Goal: Task Accomplishment & Management: Manage account settings

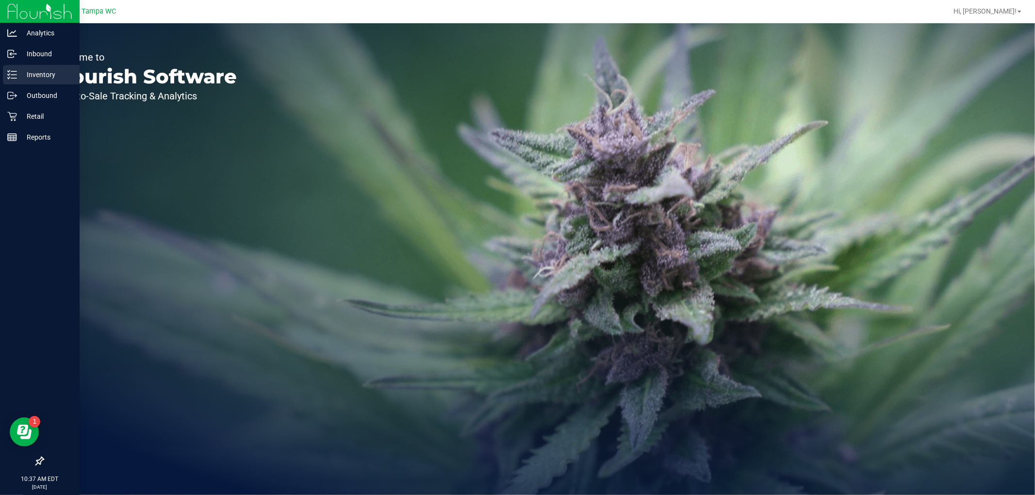
click at [10, 75] on icon at bounding box center [12, 75] width 10 height 10
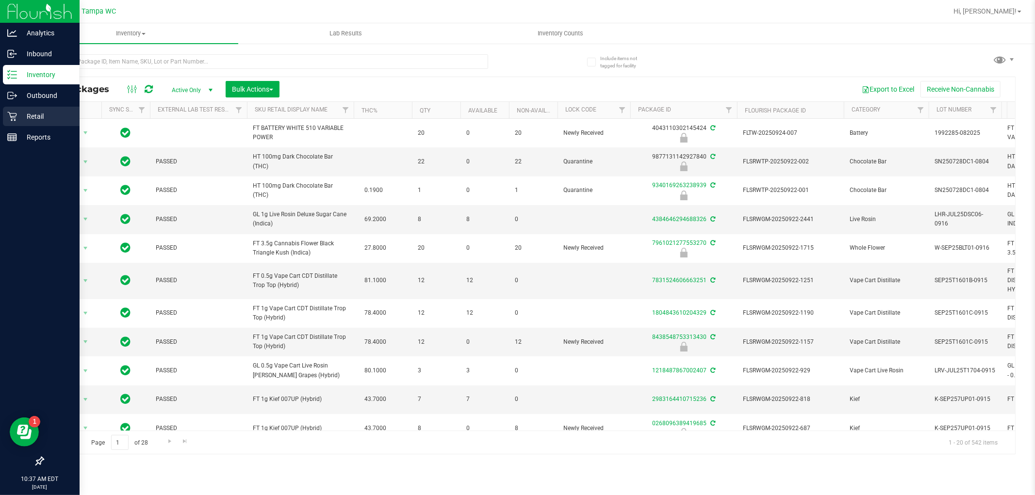
click at [19, 118] on p "Retail" at bounding box center [46, 117] width 58 height 12
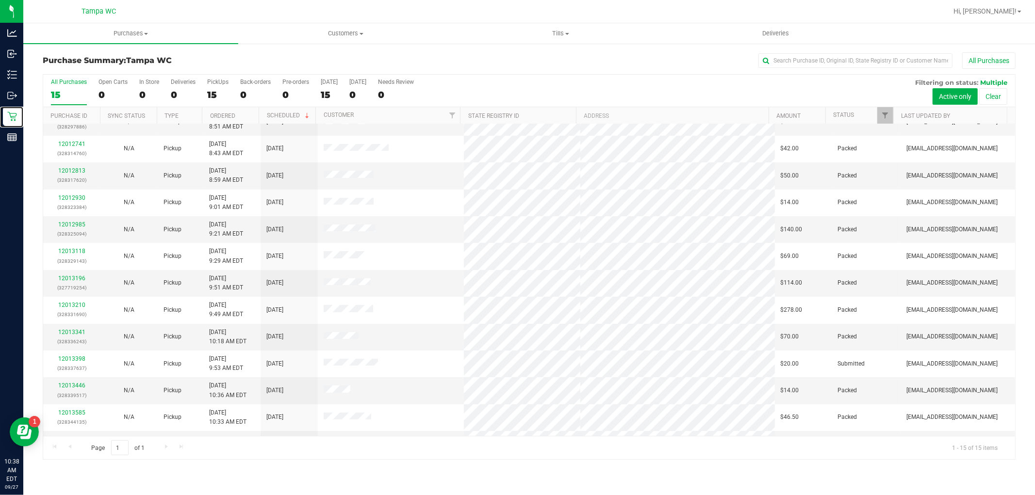
scroll to position [91, 0]
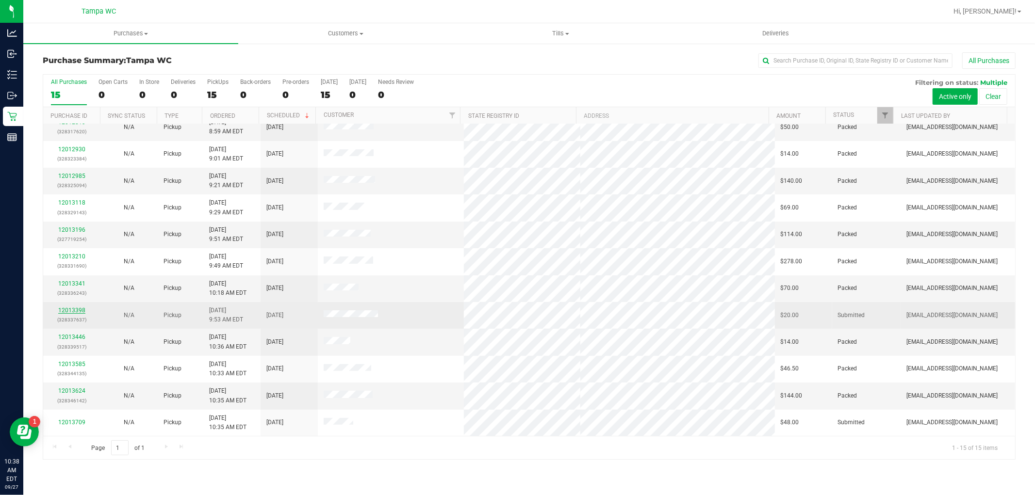
click at [82, 311] on link "12013398" at bounding box center [71, 310] width 27 height 7
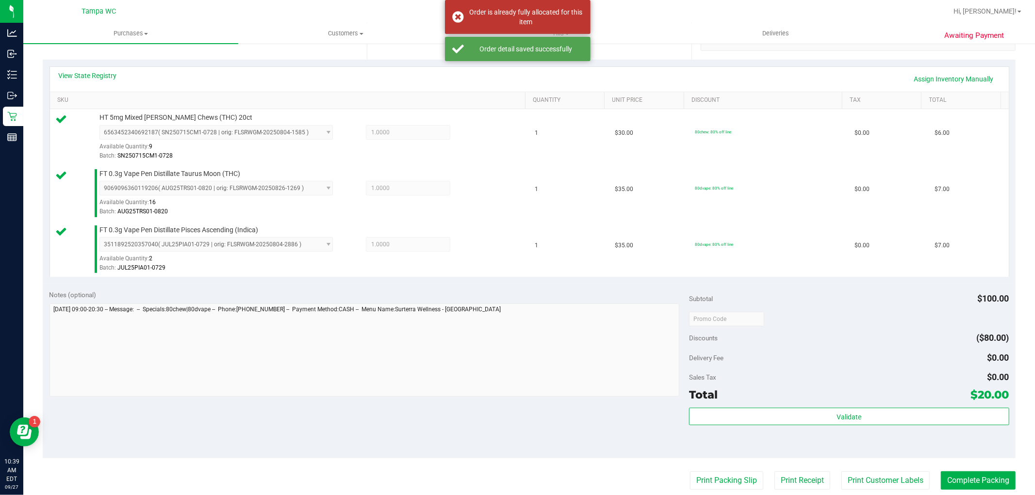
scroll to position [377, 0]
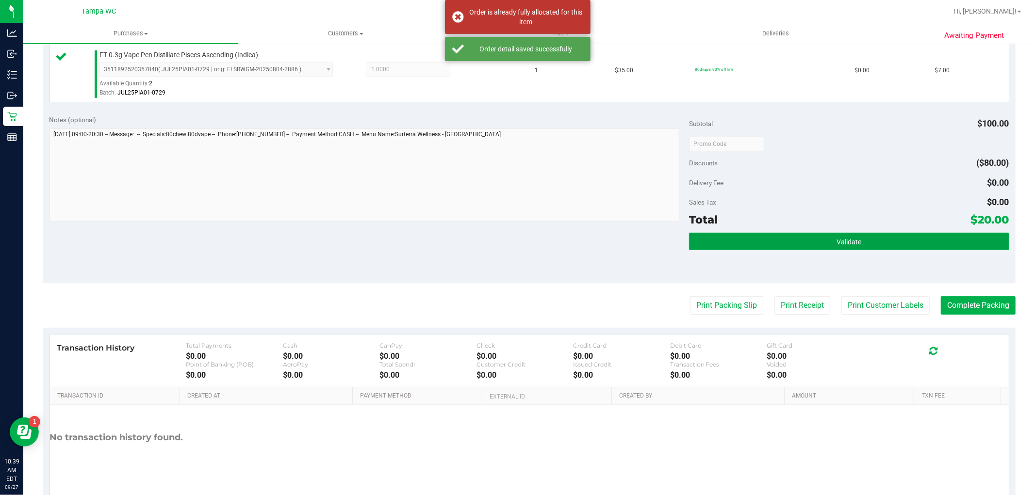
click at [826, 248] on button "Validate" at bounding box center [849, 241] width 320 height 17
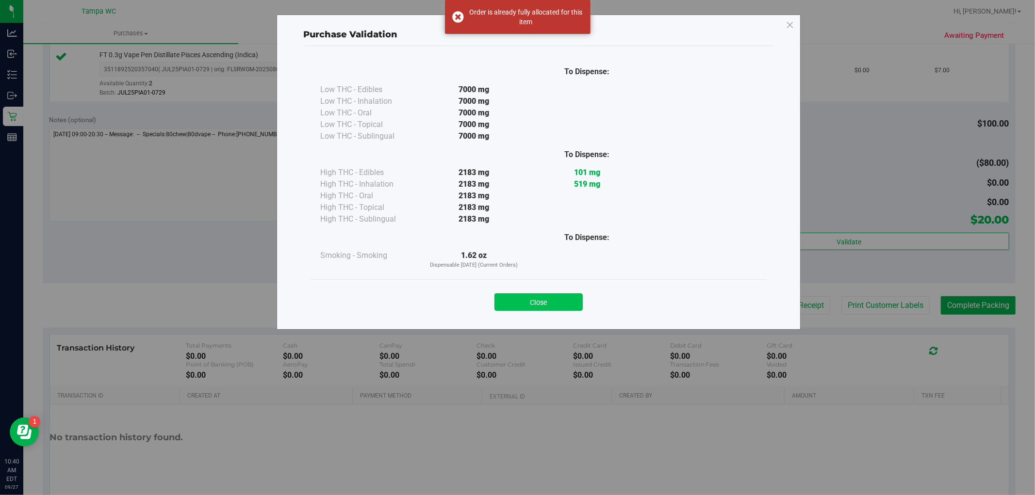
click at [545, 297] on button "Close" at bounding box center [538, 301] width 88 height 17
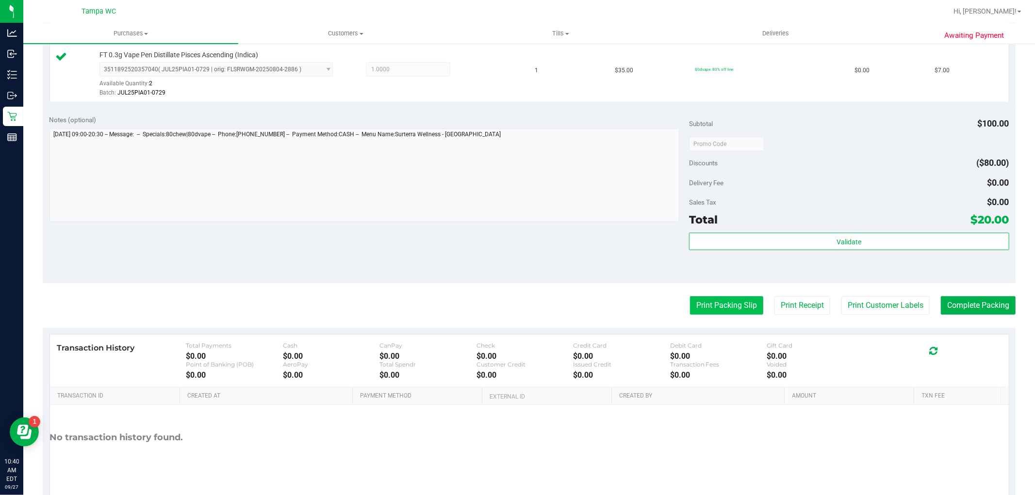
click at [695, 299] on button "Print Packing Slip" at bounding box center [726, 305] width 73 height 18
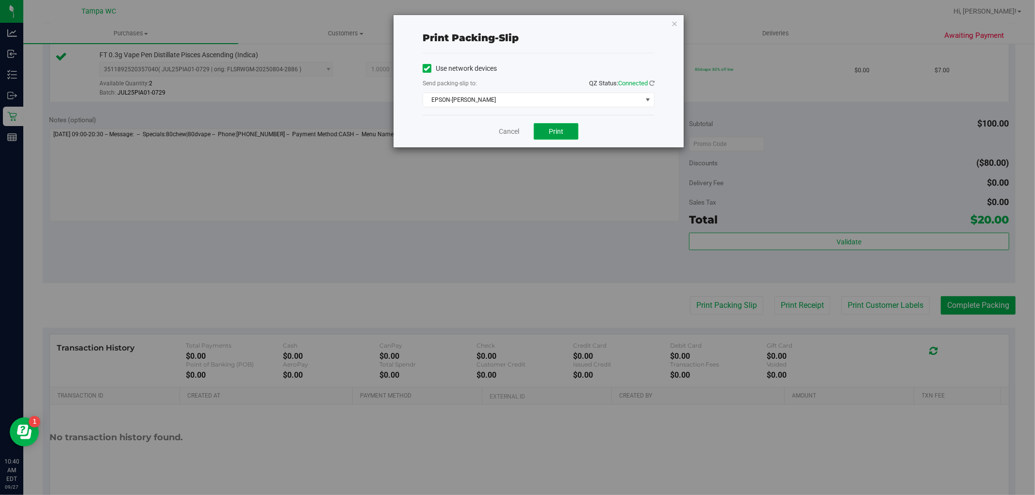
click at [558, 131] on span "Print" at bounding box center [556, 132] width 15 height 8
click at [506, 131] on link "Cancel" at bounding box center [509, 132] width 20 height 10
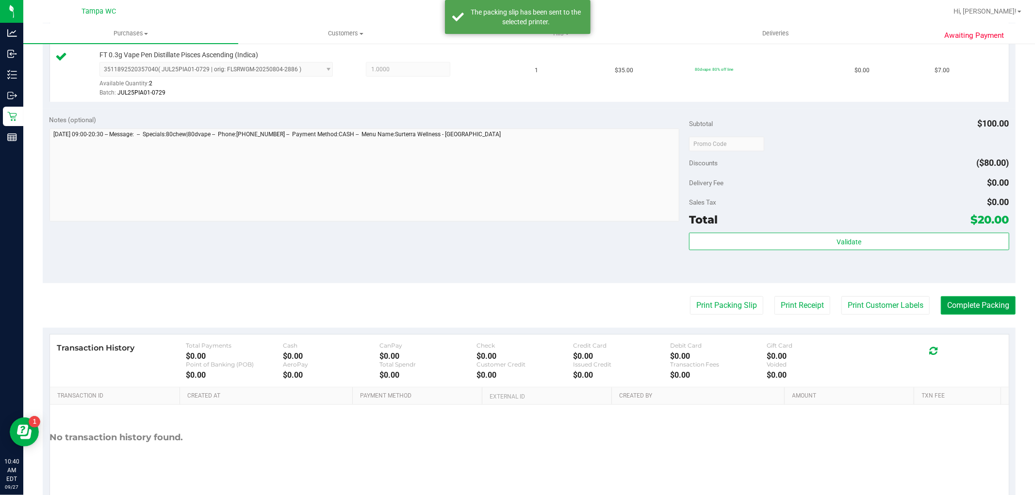
click at [966, 308] on button "Complete Packing" at bounding box center [978, 305] width 75 height 18
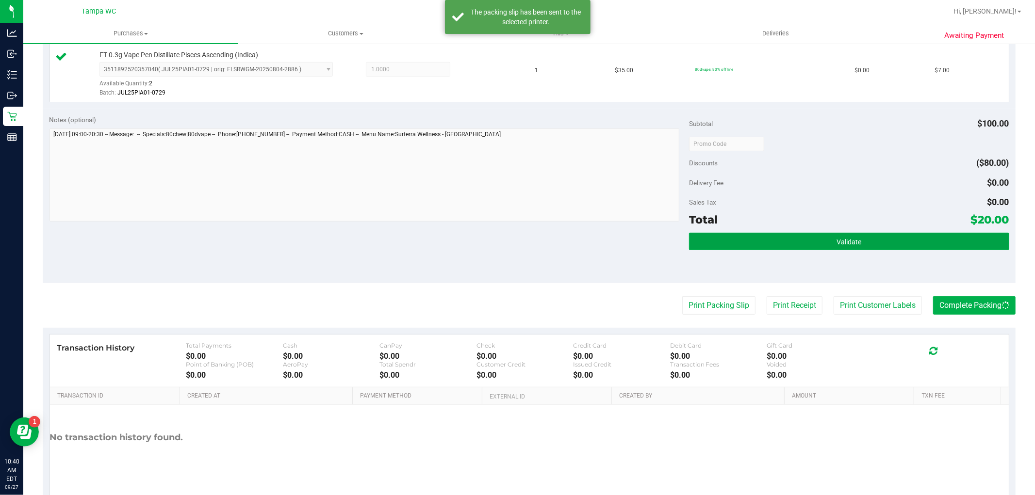
click at [857, 237] on button "Validate" at bounding box center [849, 241] width 320 height 17
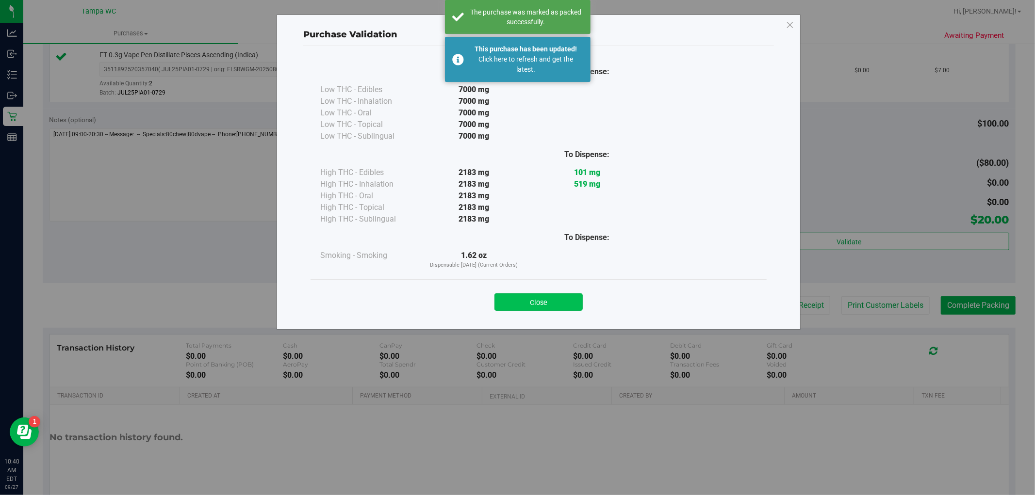
click at [531, 301] on button "Close" at bounding box center [538, 301] width 88 height 17
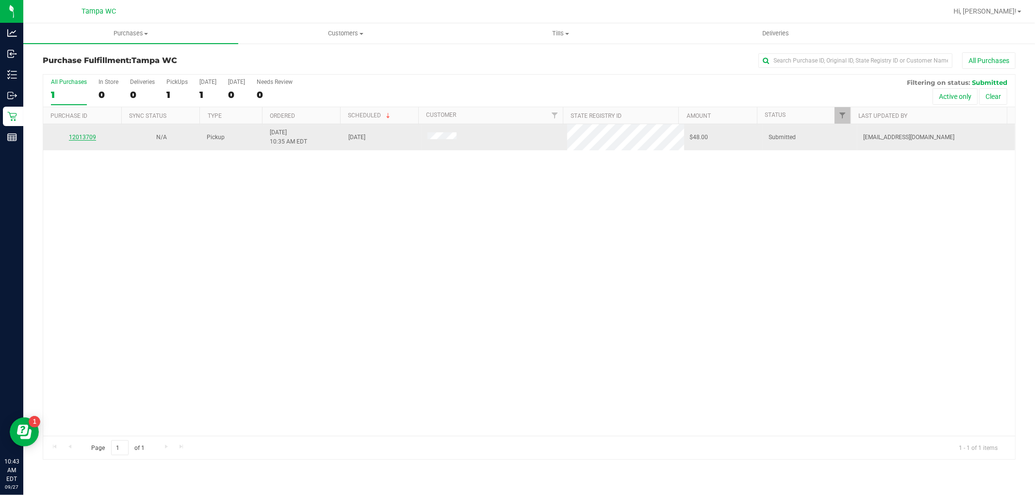
click at [83, 139] on link "12013709" at bounding box center [82, 137] width 27 height 7
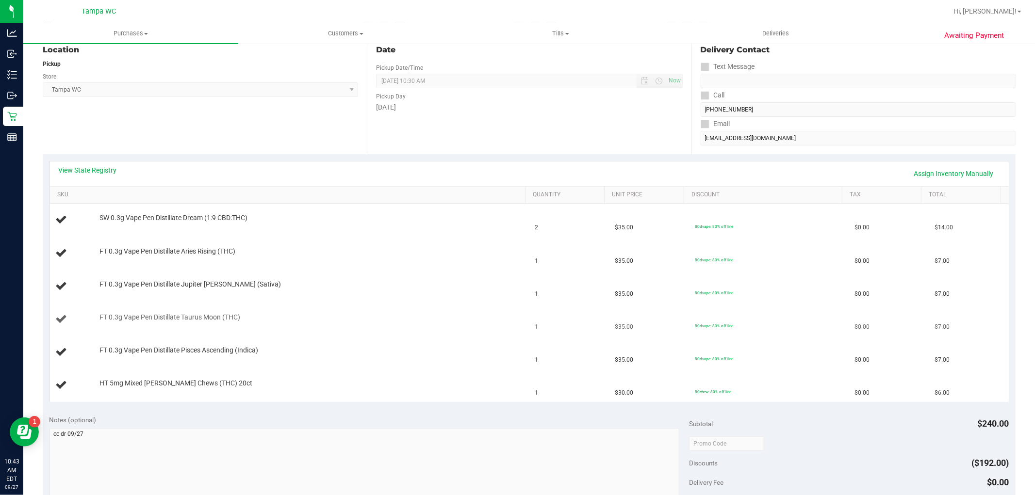
scroll to position [108, 0]
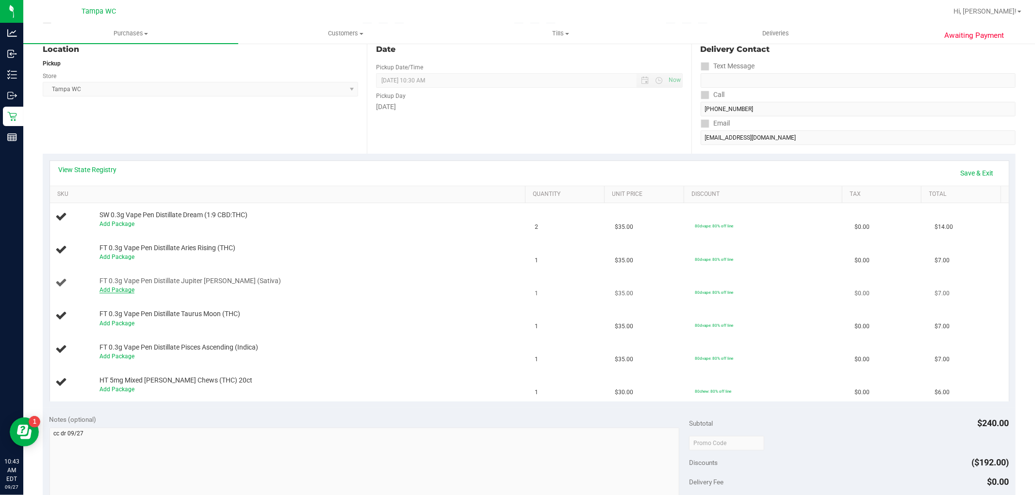
click at [120, 289] on link "Add Package" at bounding box center [116, 290] width 35 height 7
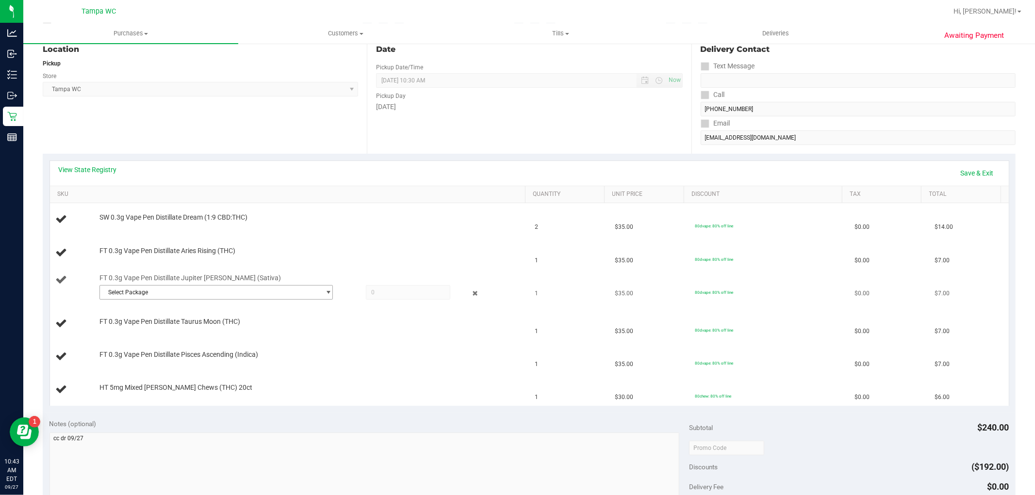
click at [182, 286] on span "Select Package" at bounding box center [210, 293] width 220 height 14
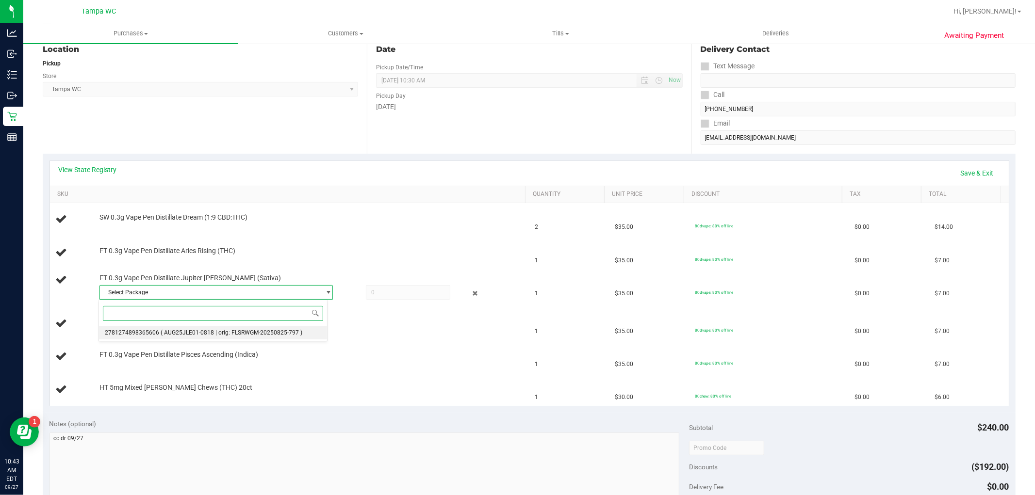
click at [196, 337] on li "2781274898365606 ( AUG25JLE01-0818 | orig: FLSRWGM-20250825-797 )" at bounding box center [213, 333] width 228 height 14
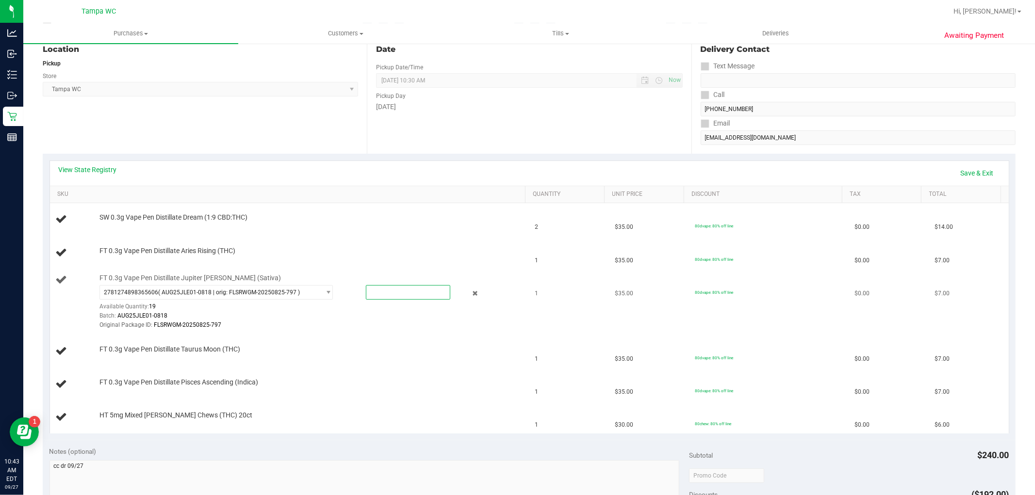
click at [425, 297] on span at bounding box center [408, 292] width 84 height 15
type input "1"
type input "1.0000"
click at [477, 264] on td "FT 0.3g Vape Pen Distillate Aries Rising (THC)" at bounding box center [289, 253] width 479 height 33
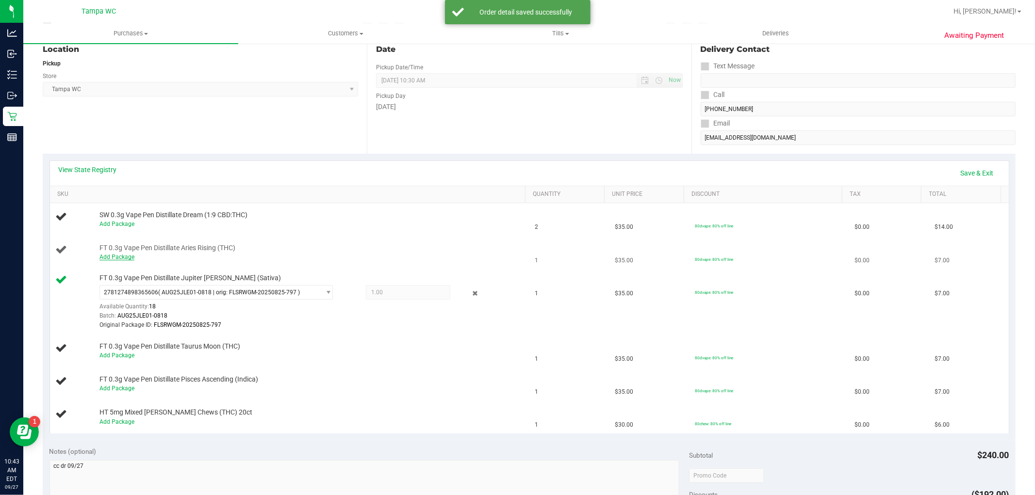
click at [103, 254] on link "Add Package" at bounding box center [116, 257] width 35 height 7
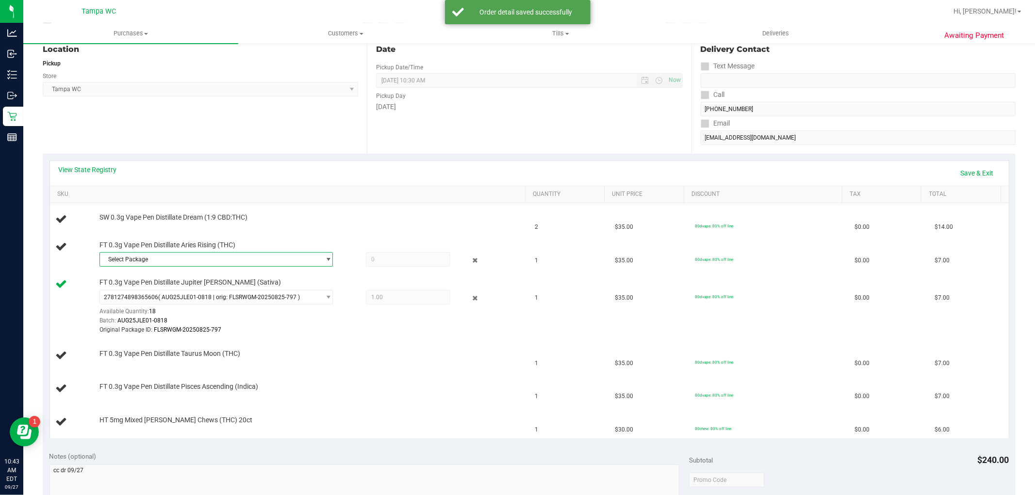
click at [195, 266] on span "Select Package" at bounding box center [210, 260] width 220 height 14
click at [206, 302] on span "( JUL25ARR01-0716 | orig: FLSRWGM-20250722-1866 )" at bounding box center [233, 299] width 145 height 7
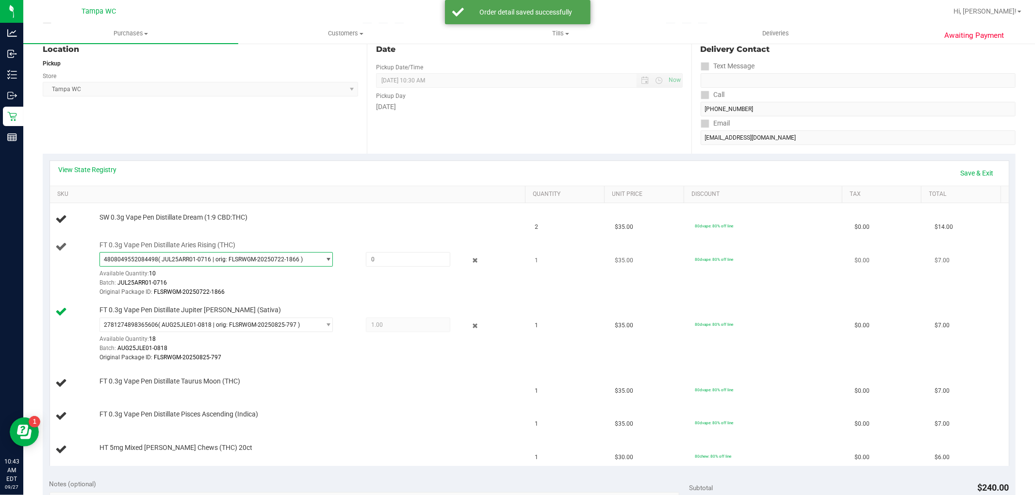
click at [215, 246] on span "FT 0.3g Vape Pen Distillate Aries Rising (THC)" at bounding box center [167, 245] width 136 height 9
click at [215, 259] on span "( JUL25ARR01-0716 | orig: FLSRWGM-20250722-1866 )" at bounding box center [230, 259] width 145 height 7
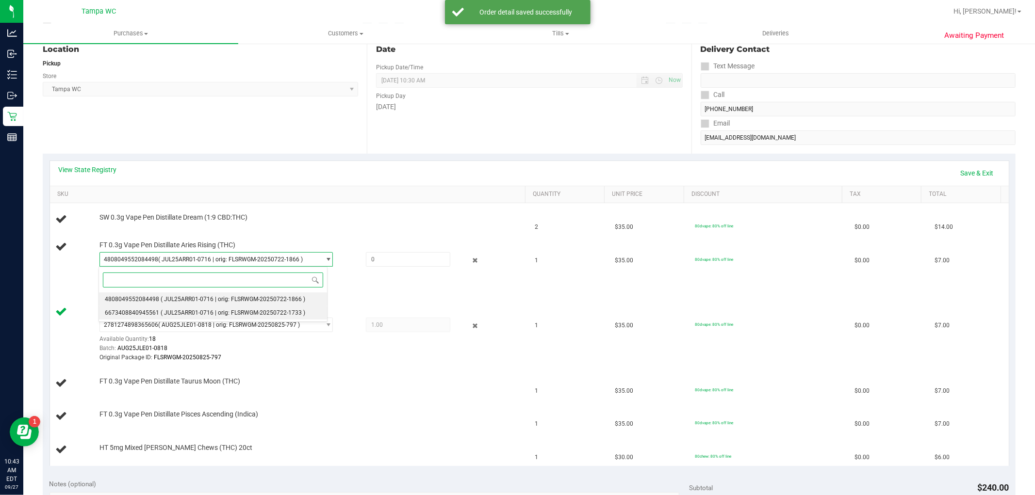
click at [205, 316] on span "( JUL25ARR01-0716 | orig: FLSRWGM-20250722-1733 )" at bounding box center [233, 312] width 145 height 7
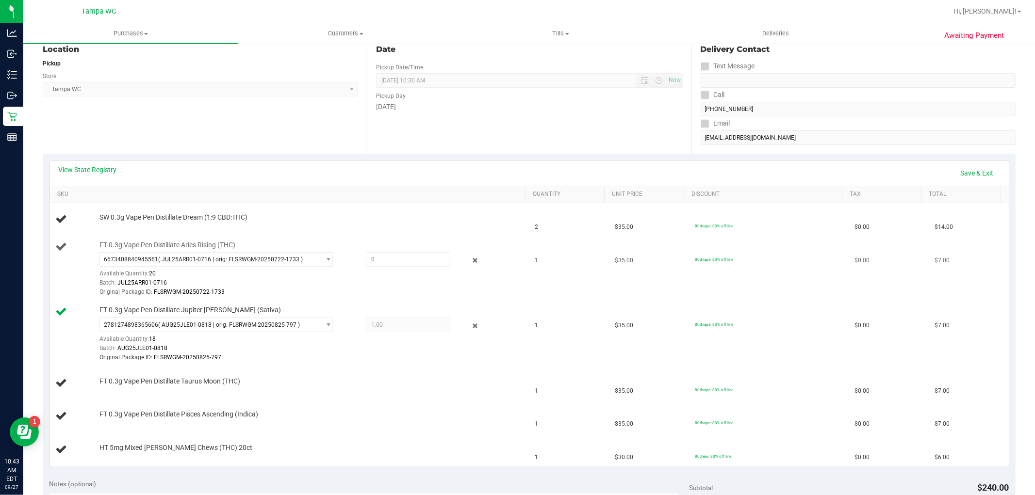
click at [211, 250] on div "FT 0.3g Vape Pen Distillate Aries Rising (THC) 6673408840945561 ( JUL25ARR01-07…" at bounding box center [308, 269] width 426 height 57
click at [204, 260] on span "( JUL25ARR01-0716 | orig: FLSRWGM-20250722-1733 )" at bounding box center [230, 259] width 145 height 7
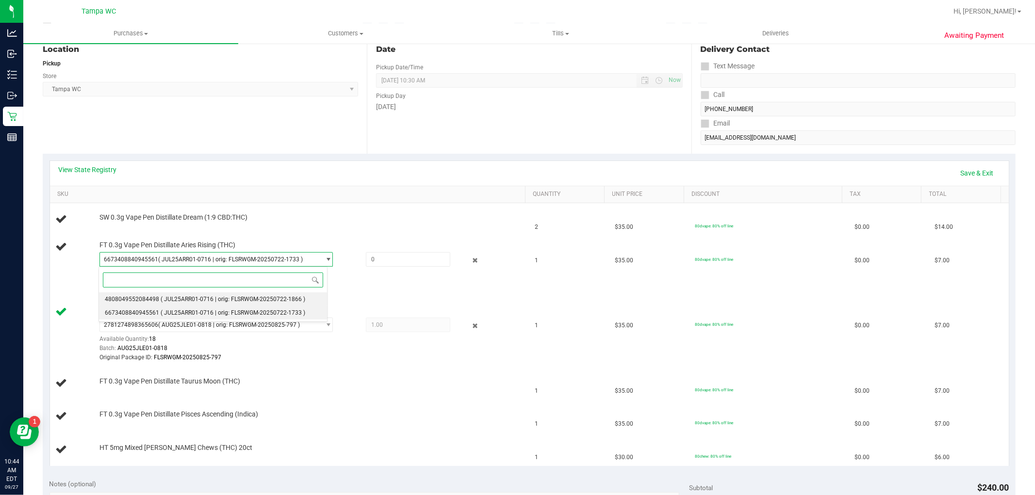
click at [199, 297] on span "( JUL25ARR01-0716 | orig: FLSRWGM-20250722-1866 )" at bounding box center [233, 299] width 145 height 7
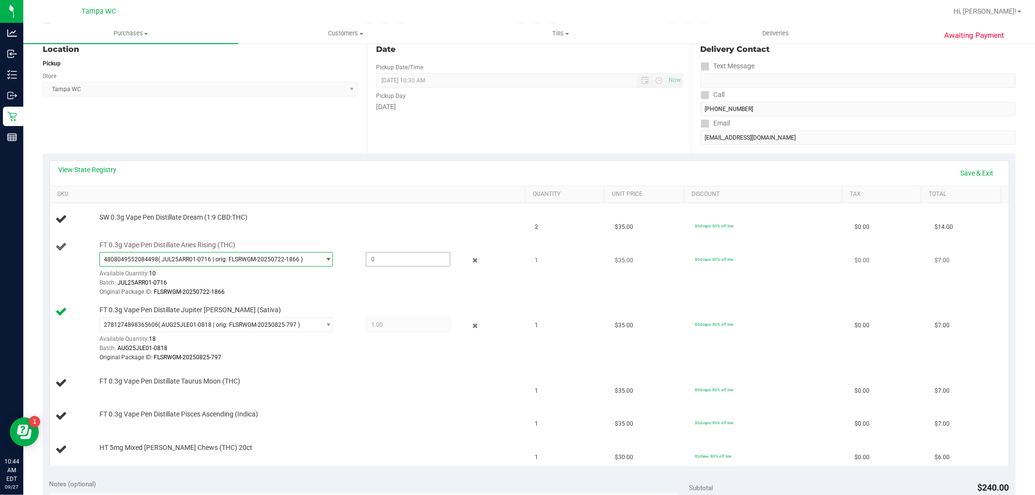
click at [385, 260] on span at bounding box center [408, 259] width 84 height 15
click at [288, 260] on span "( JUL25ARR01-0716 | orig: FLSRWGM-20250722-1866 )" at bounding box center [230, 259] width 145 height 7
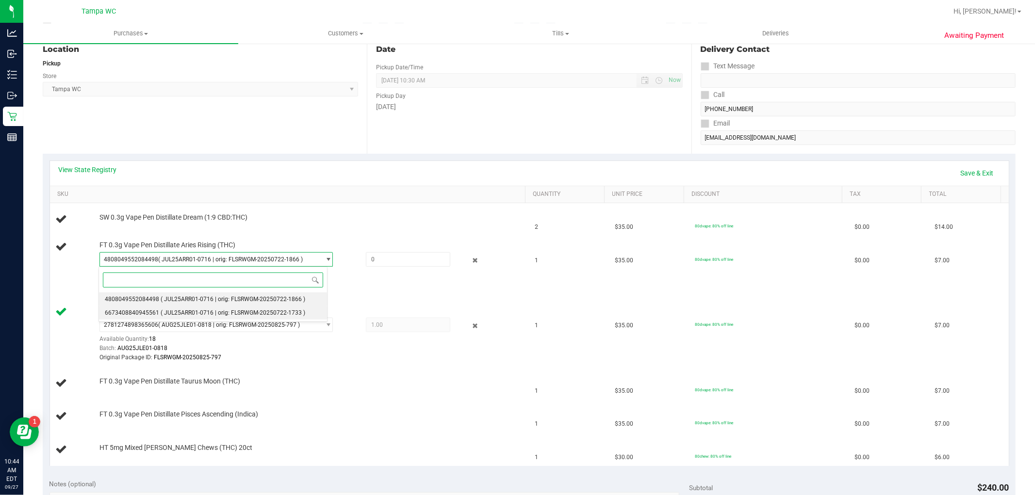
click at [305, 316] on li "6673408840945561 ( JUL25ARR01-0716 | orig: FLSRWGM-20250722-1733 )" at bounding box center [213, 313] width 228 height 14
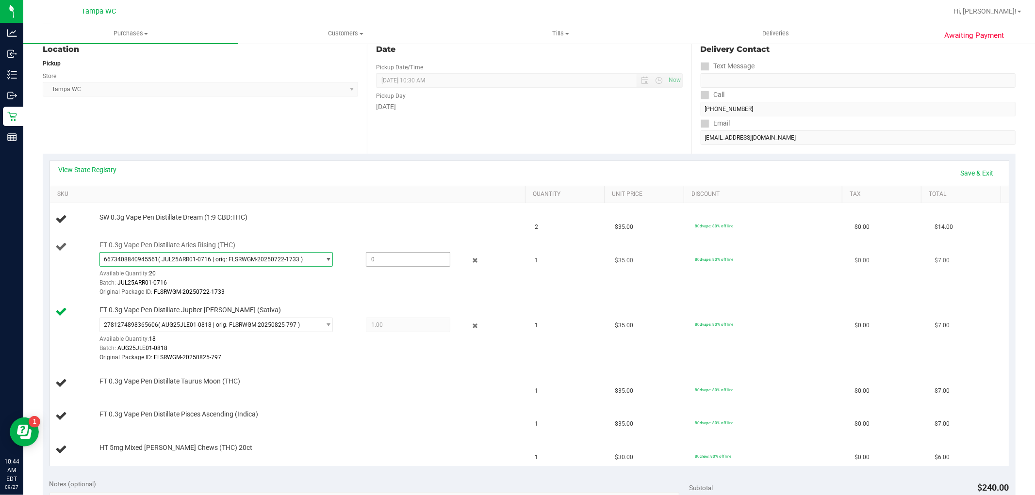
click at [389, 258] on span at bounding box center [408, 259] width 84 height 15
type input "1"
type input "1.0000"
click at [371, 277] on div "6673408840945561 ( JUL25ARR01-0716 | orig: FLSRWGM-20250722-1733 ) 480804955208…" at bounding box center [309, 274] width 421 height 45
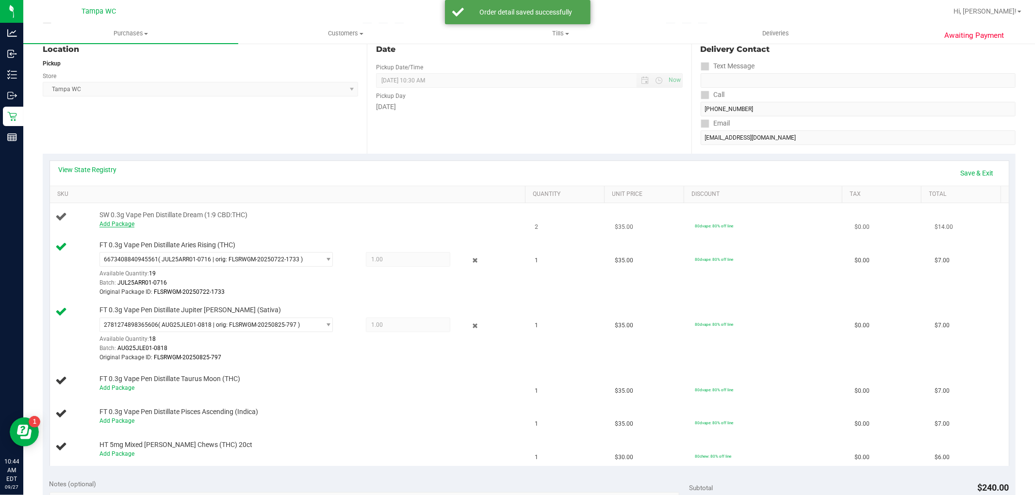
click at [129, 221] on link "Add Package" at bounding box center [116, 224] width 35 height 7
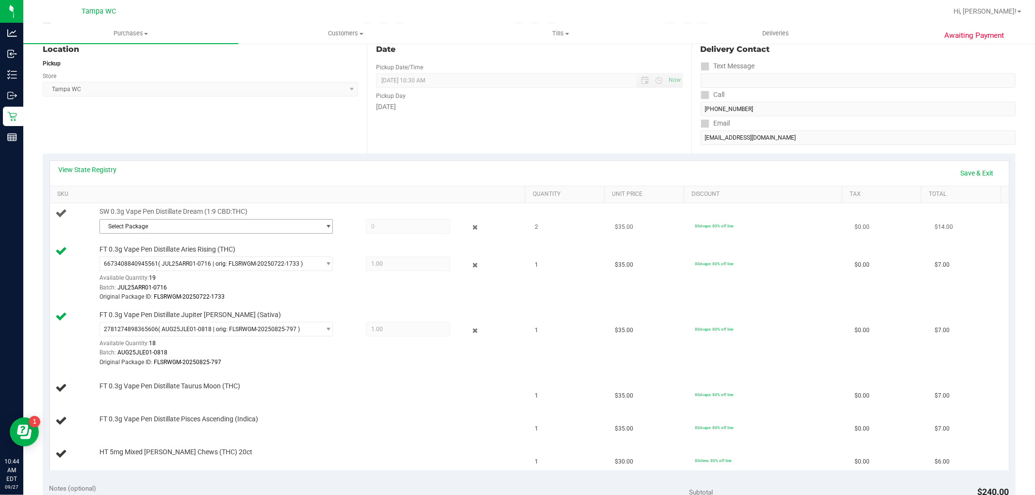
click at [171, 227] on span "Select Package" at bounding box center [210, 227] width 220 height 14
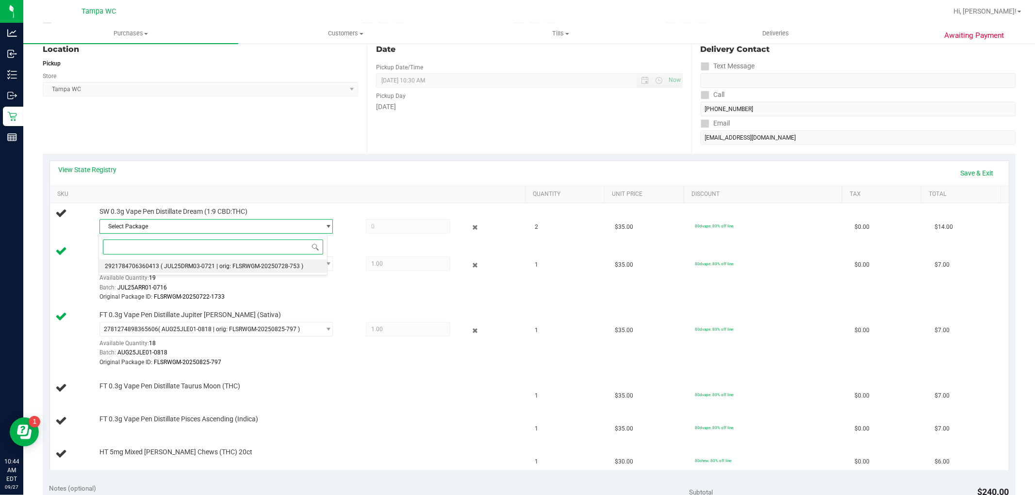
click at [193, 267] on span "( JUL25DRM03-0721 | orig: FLSRWGM-20250728-753 )" at bounding box center [232, 266] width 143 height 7
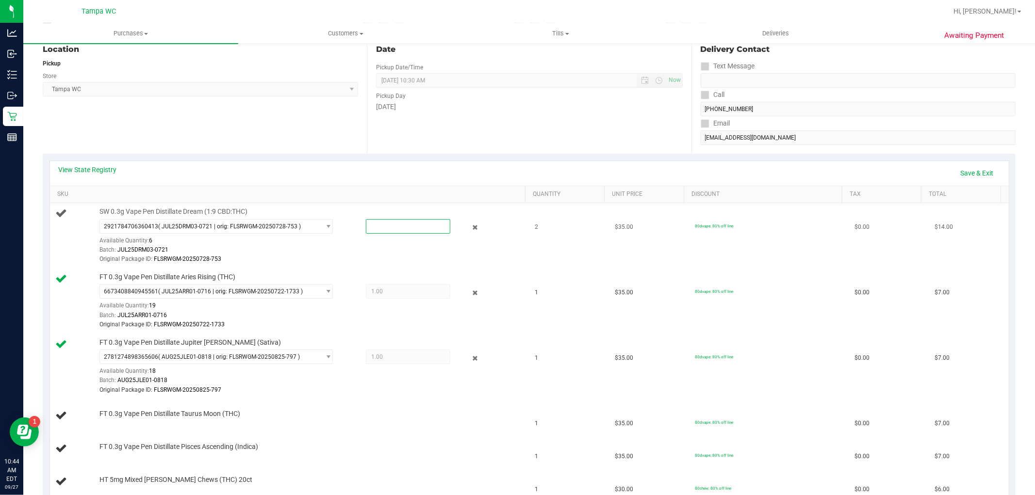
click at [403, 229] on span at bounding box center [408, 226] width 84 height 15
type input "2"
type input "2.0000"
click at [407, 252] on div "Batch: JUL25DRM03-0721" at bounding box center [309, 249] width 421 height 9
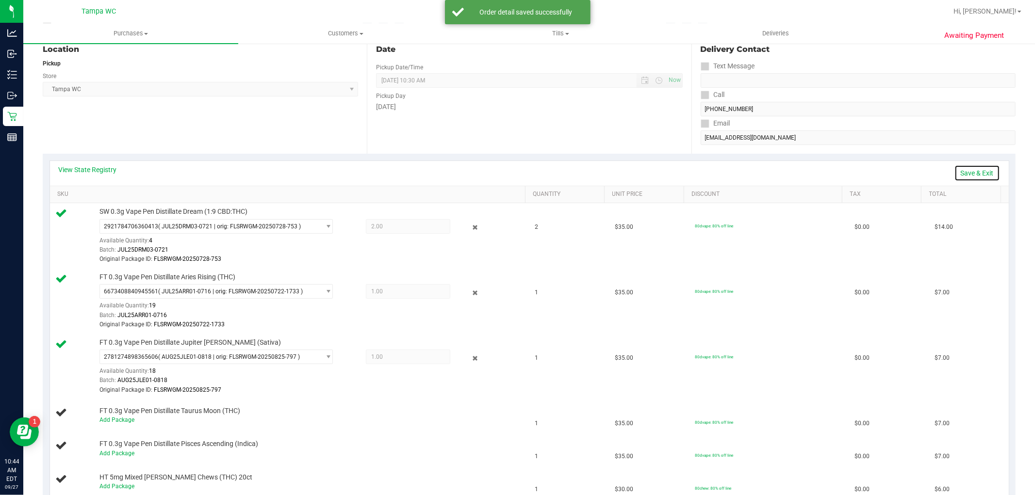
click at [968, 173] on link "Save & Exit" at bounding box center [977, 173] width 46 height 16
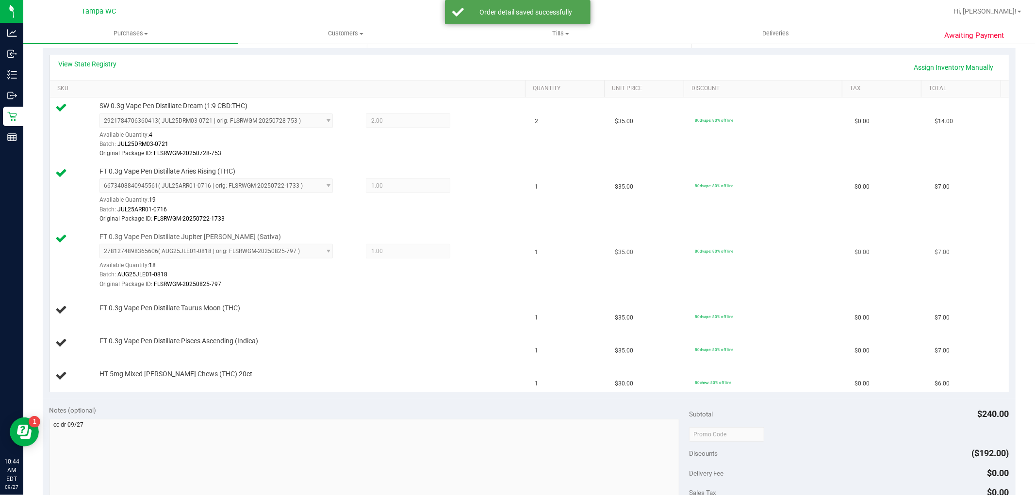
scroll to position [215, 0]
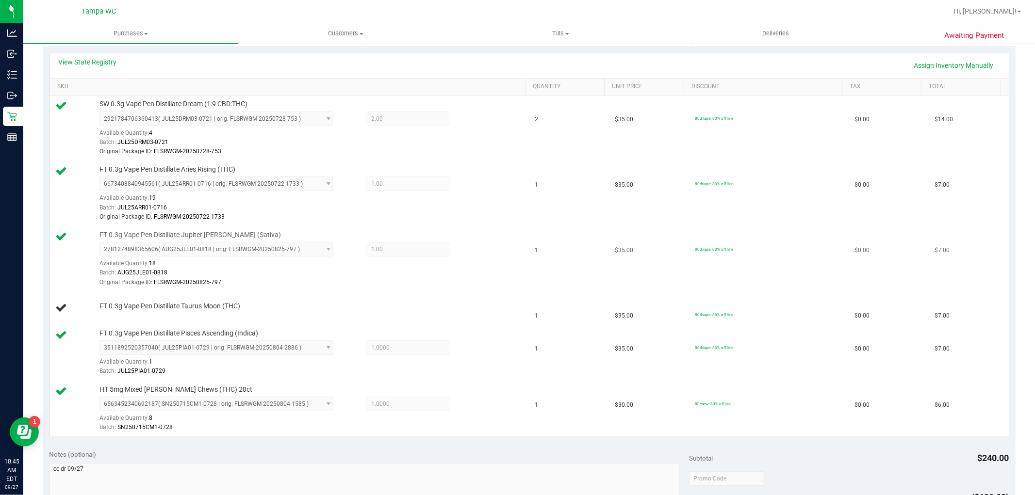
click at [380, 274] on div "Batch: AUG25JLE01-0818" at bounding box center [309, 272] width 421 height 9
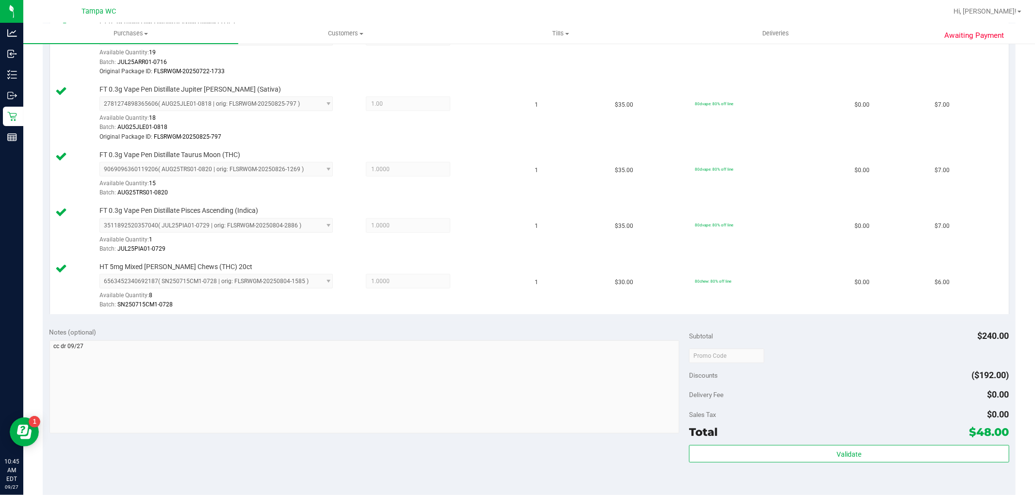
scroll to position [377, 0]
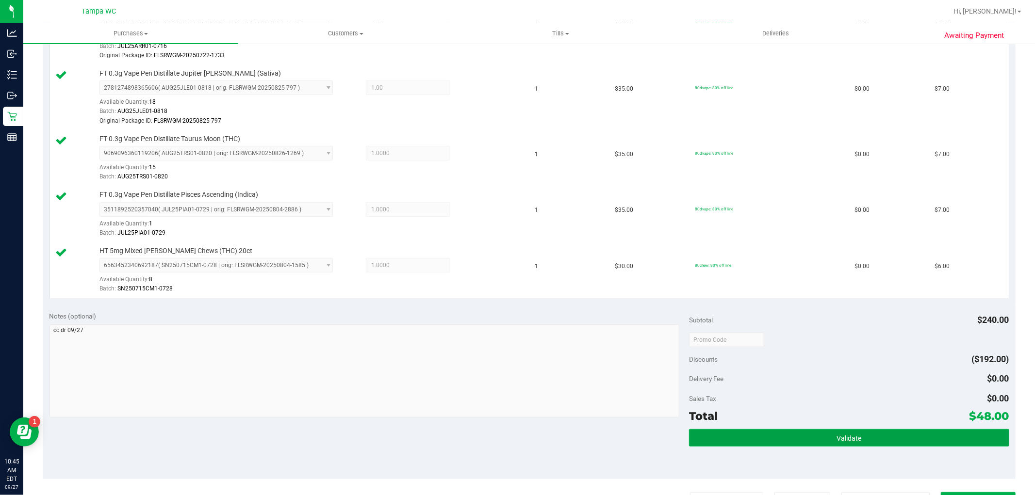
click at [856, 433] on button "Validate" at bounding box center [849, 437] width 320 height 17
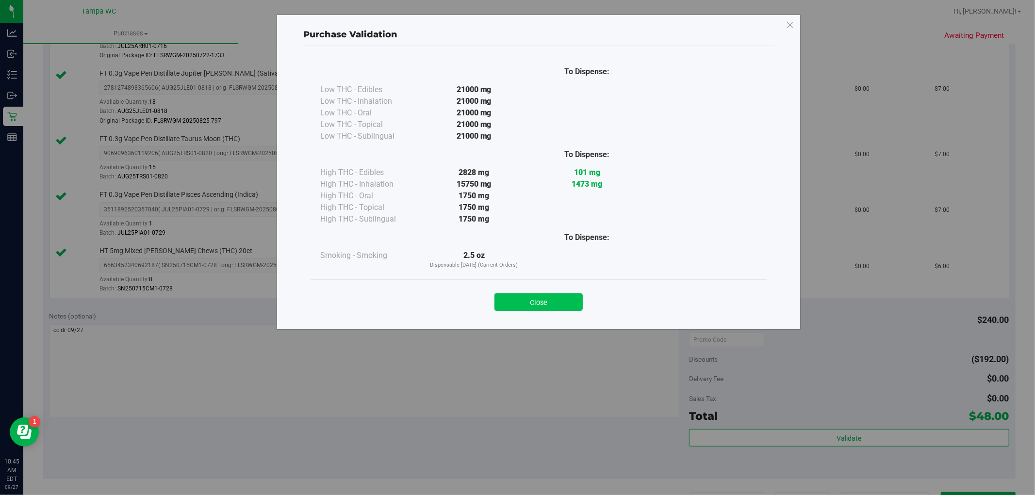
click at [521, 304] on button "Close" at bounding box center [538, 301] width 88 height 17
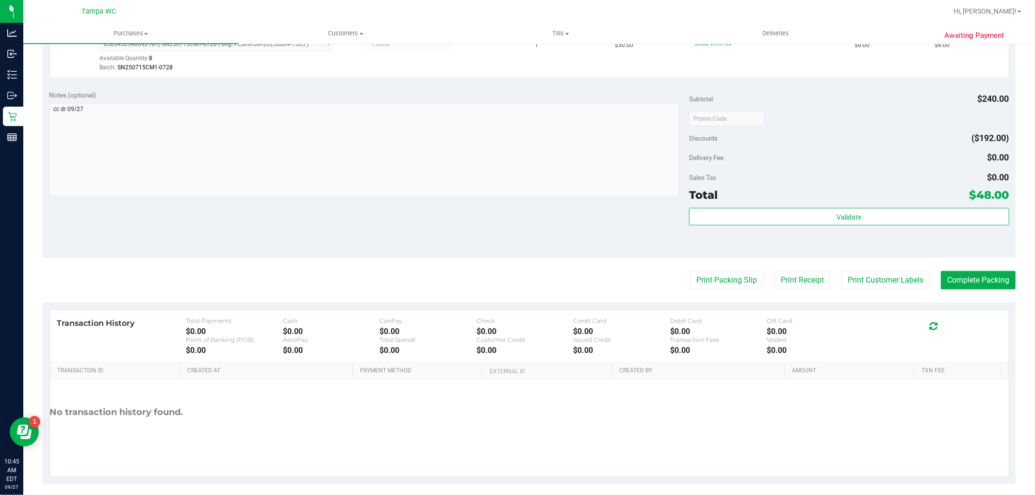
scroll to position [608, 0]
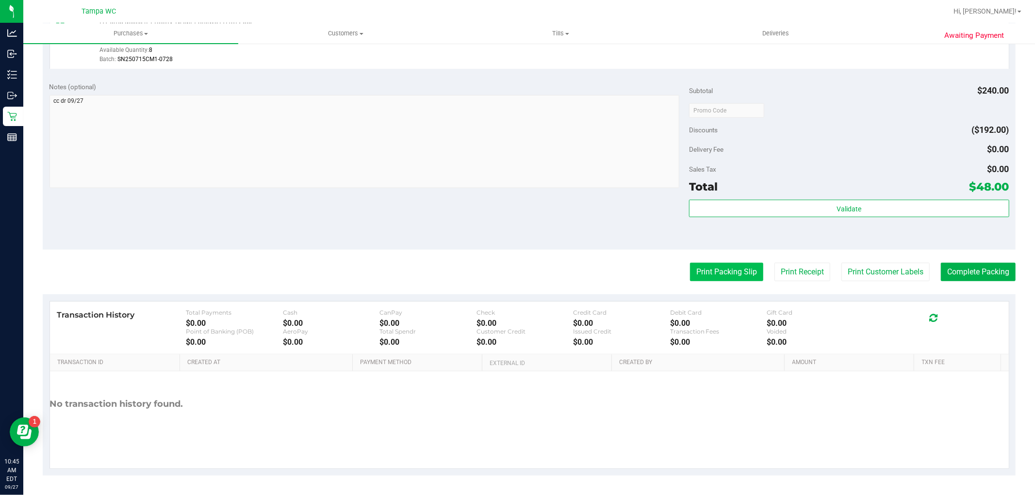
click at [690, 276] on button "Print Packing Slip" at bounding box center [726, 272] width 73 height 18
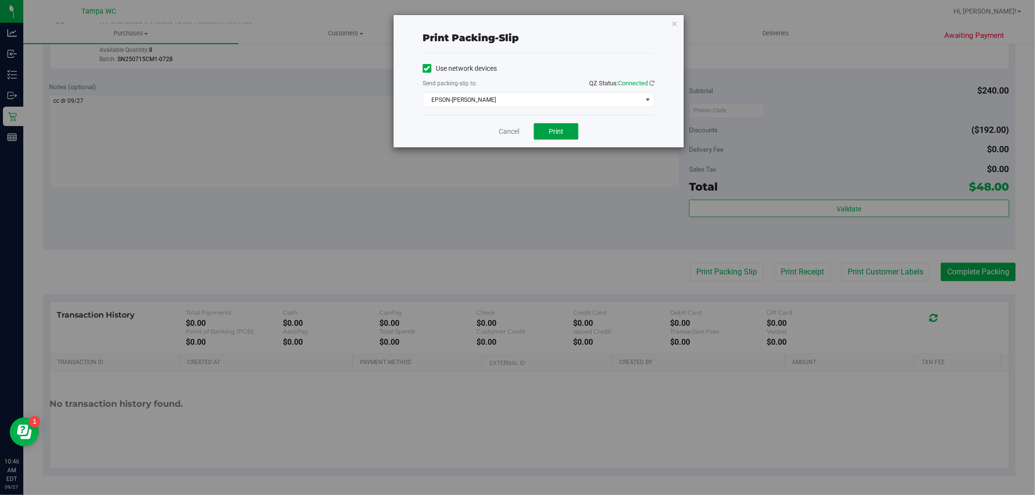
click at [555, 130] on span "Print" at bounding box center [556, 132] width 15 height 8
drag, startPoint x: 509, startPoint y: 132, endPoint x: 607, endPoint y: 143, distance: 98.1
click at [510, 132] on link "Cancel" at bounding box center [509, 132] width 20 height 10
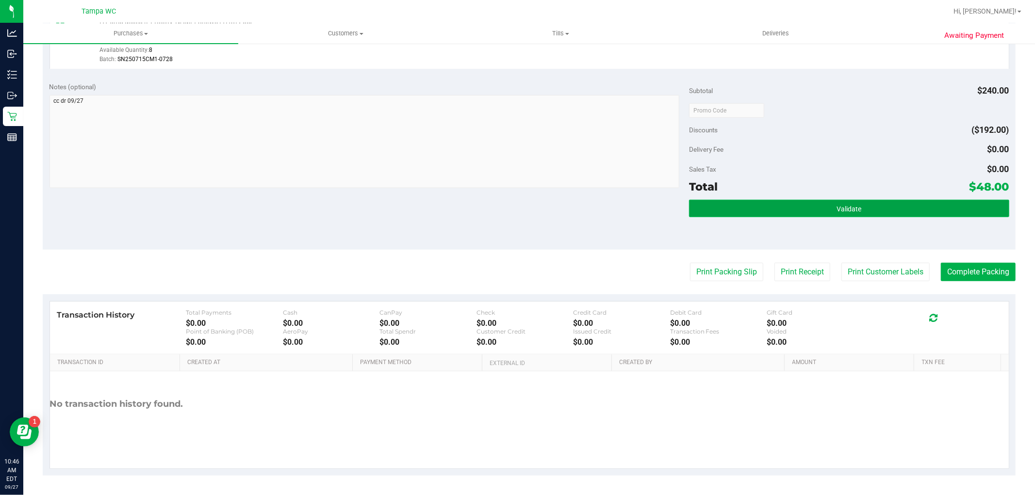
click at [912, 207] on button "Validate" at bounding box center [849, 208] width 320 height 17
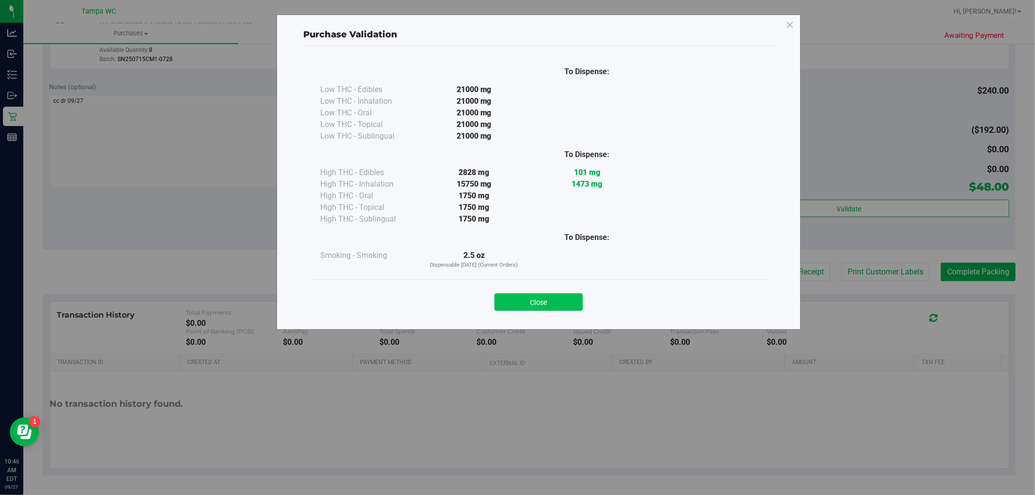
click at [547, 297] on button "Close" at bounding box center [538, 301] width 88 height 17
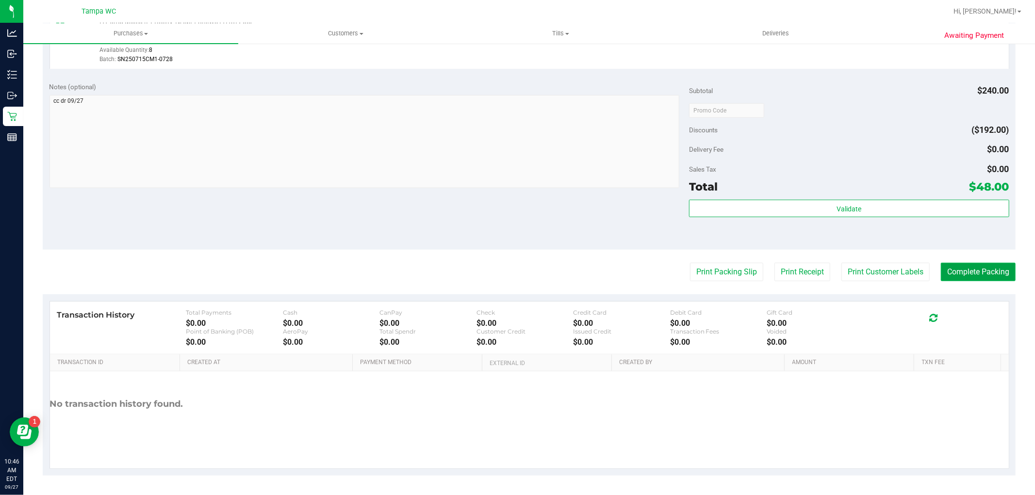
click at [965, 267] on button "Complete Packing" at bounding box center [978, 272] width 75 height 18
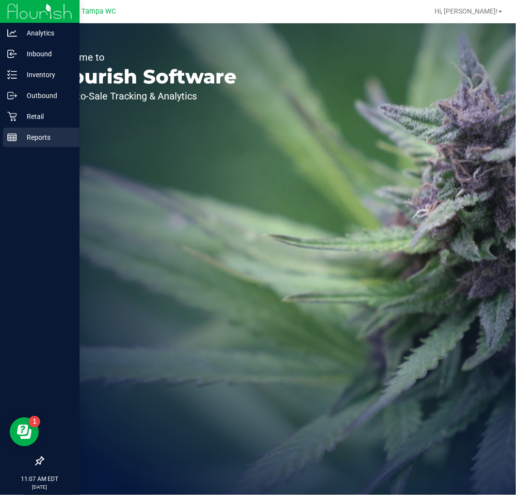
click at [34, 142] on p "Reports" at bounding box center [46, 137] width 58 height 12
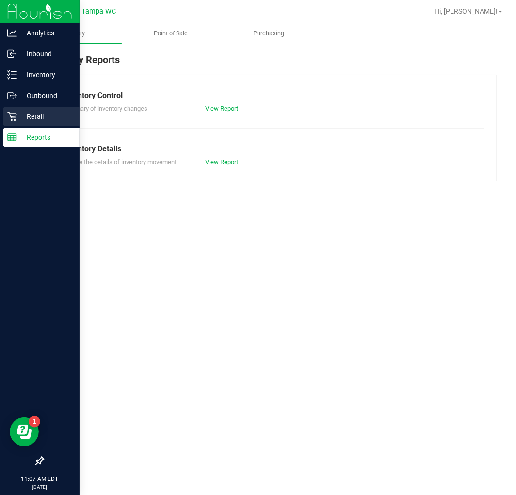
click at [11, 119] on icon at bounding box center [12, 117] width 10 height 10
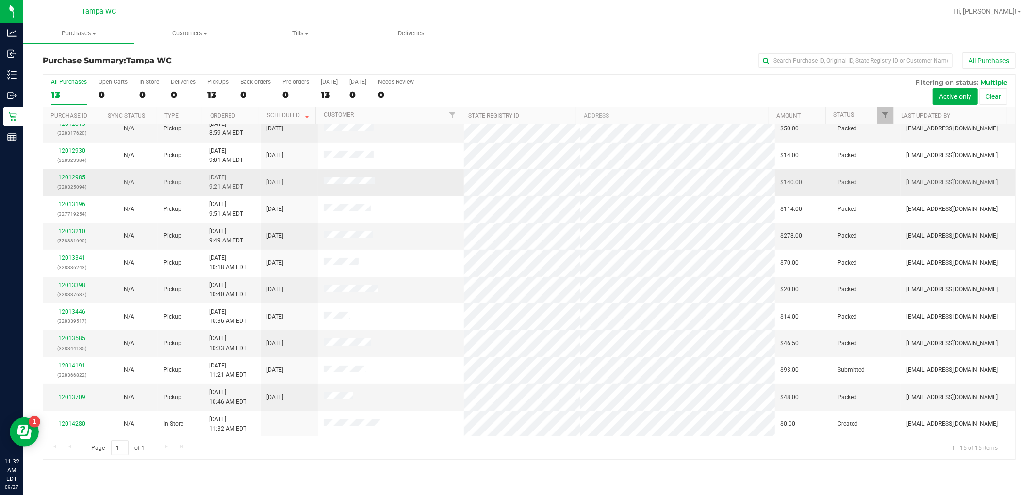
scroll to position [91, 0]
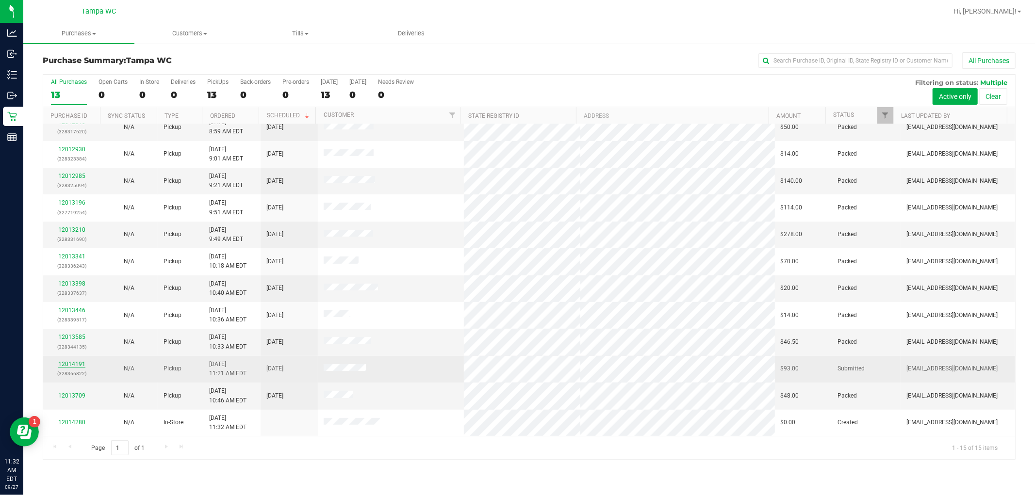
click at [72, 366] on link "12014191" at bounding box center [71, 364] width 27 height 7
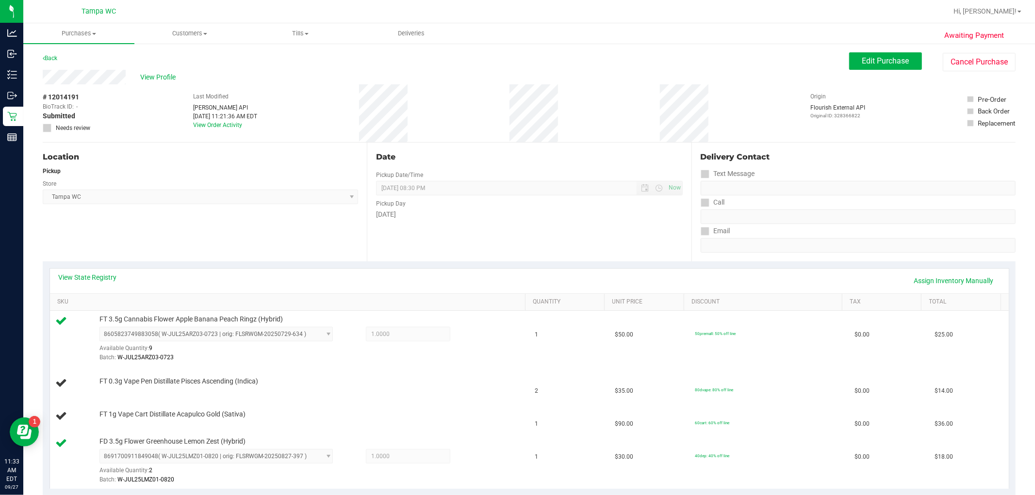
click at [345, 260] on div "Location Pickup Store [GEOGRAPHIC_DATA] WC Select Store [PERSON_NAME][GEOGRAPHI…" at bounding box center [205, 202] width 324 height 119
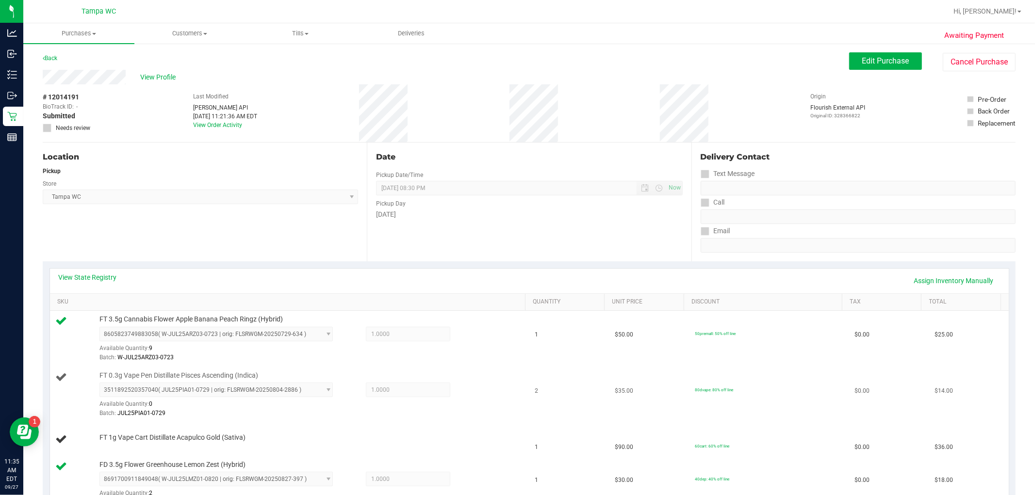
click at [516, 380] on td "2" at bounding box center [569, 395] width 80 height 56
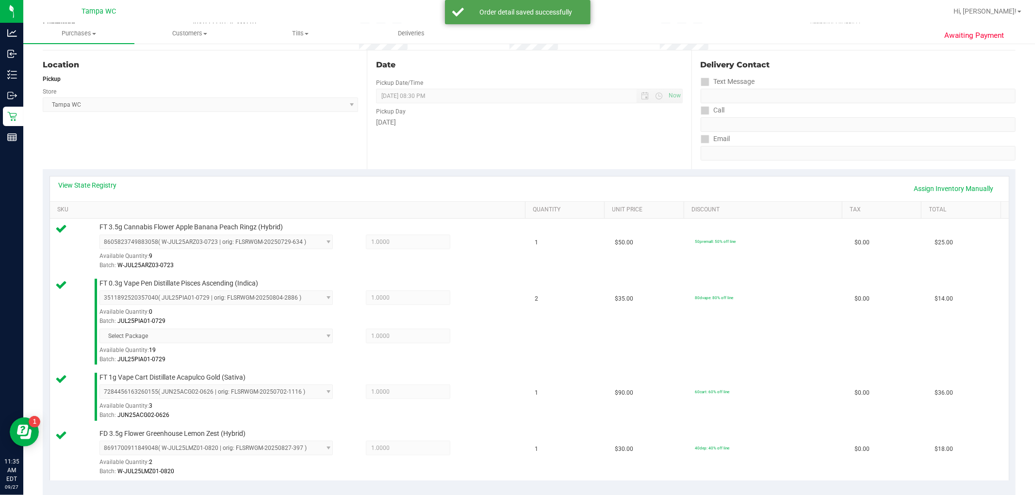
scroll to position [377, 0]
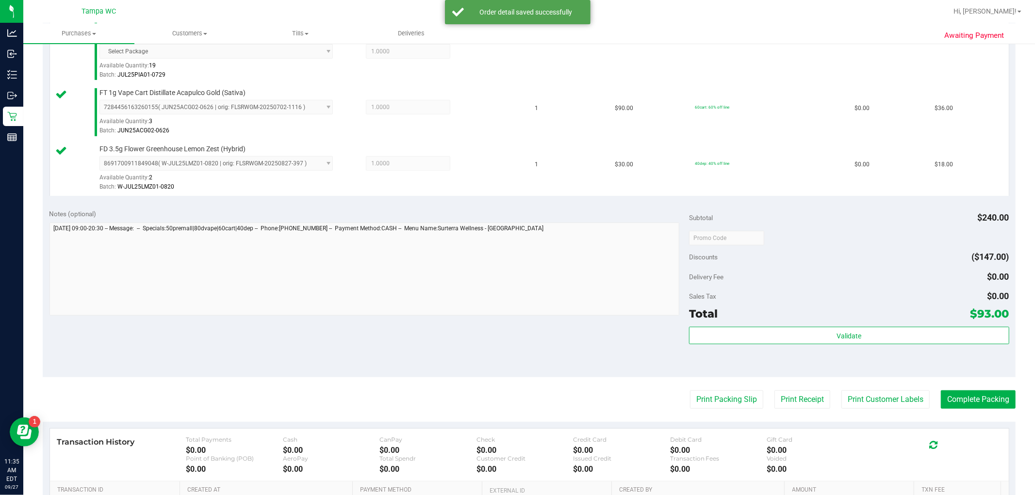
click at [516, 325] on div "Subtotal $240.00 Discounts ($147.00) Delivery Fee $0.00 Sales Tax $0.00 Total $…" at bounding box center [849, 290] width 320 height 162
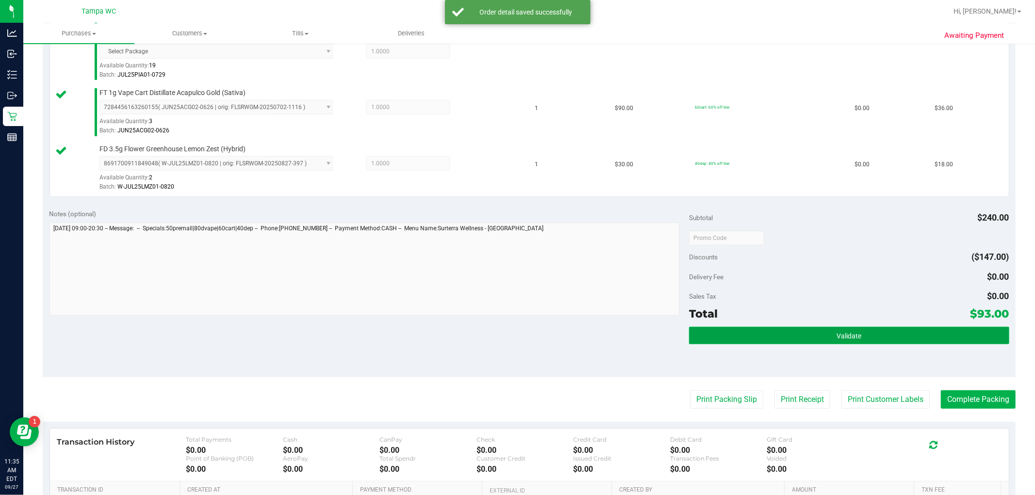
click at [516, 327] on button "Validate" at bounding box center [849, 335] width 320 height 17
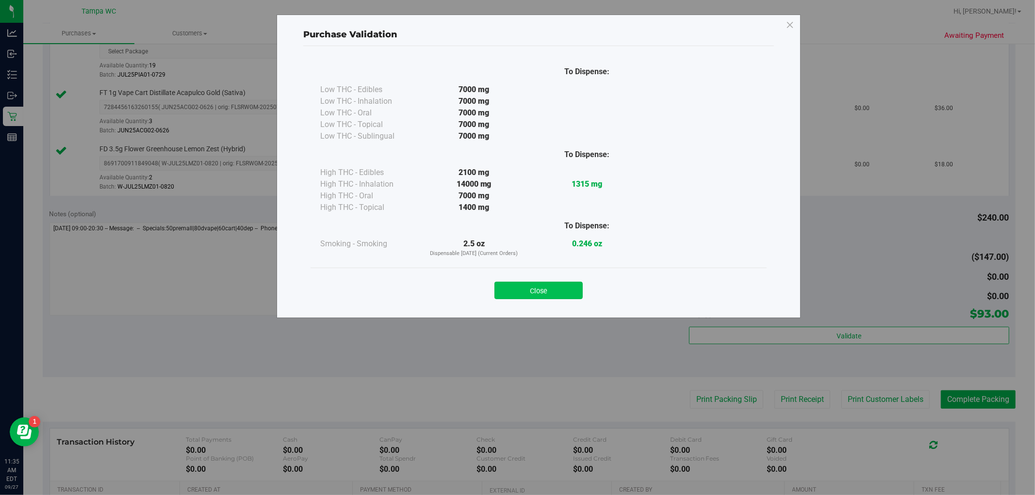
drag, startPoint x: 587, startPoint y: 279, endPoint x: 574, endPoint y: 293, distance: 19.2
click at [516, 288] on div "Close" at bounding box center [538, 288] width 441 height 24
click at [516, 293] on button "Close" at bounding box center [538, 290] width 88 height 17
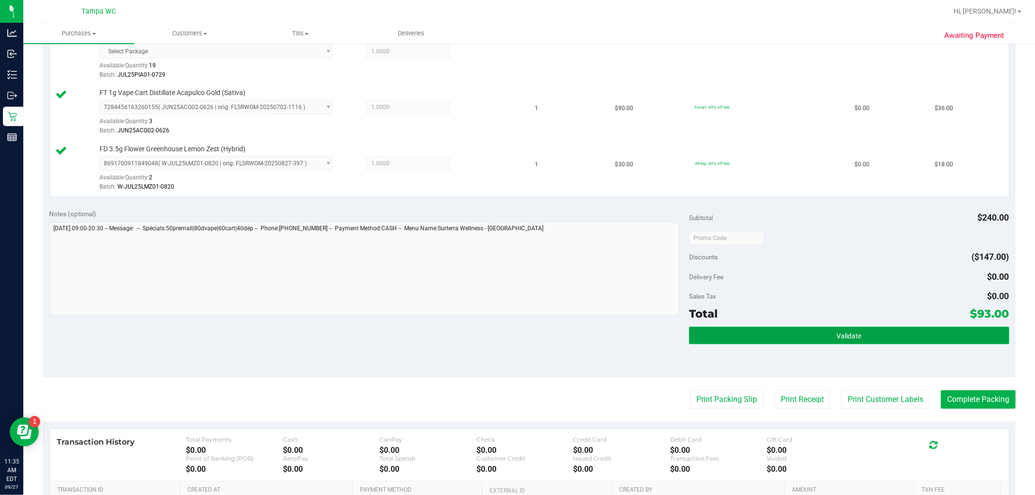
click at [516, 343] on button "Validate" at bounding box center [849, 335] width 320 height 17
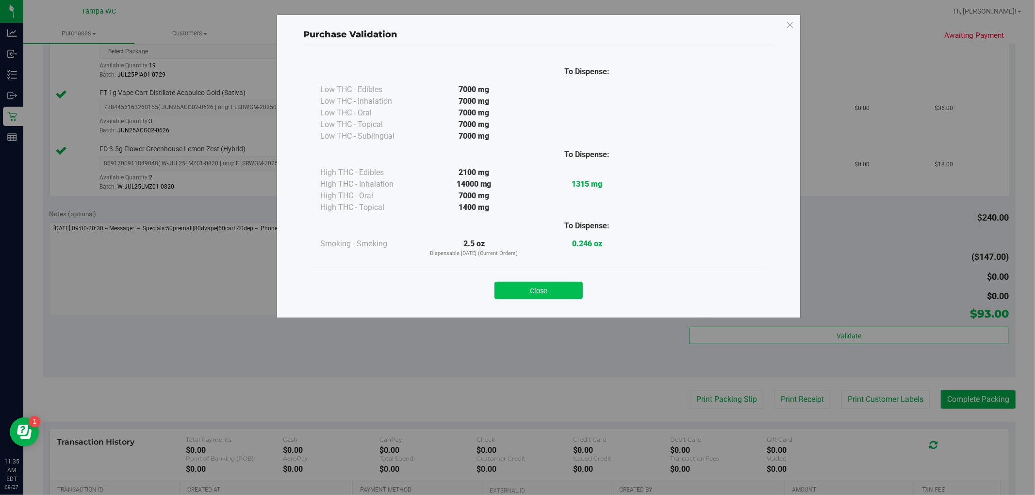
click at [516, 292] on button "Close" at bounding box center [538, 290] width 88 height 17
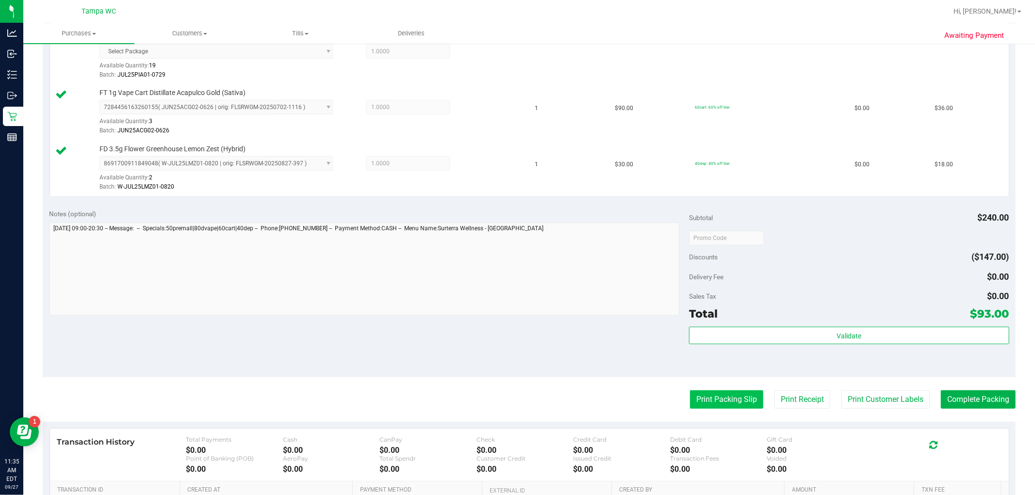
click at [516, 402] on button "Print Packing Slip" at bounding box center [726, 399] width 73 height 18
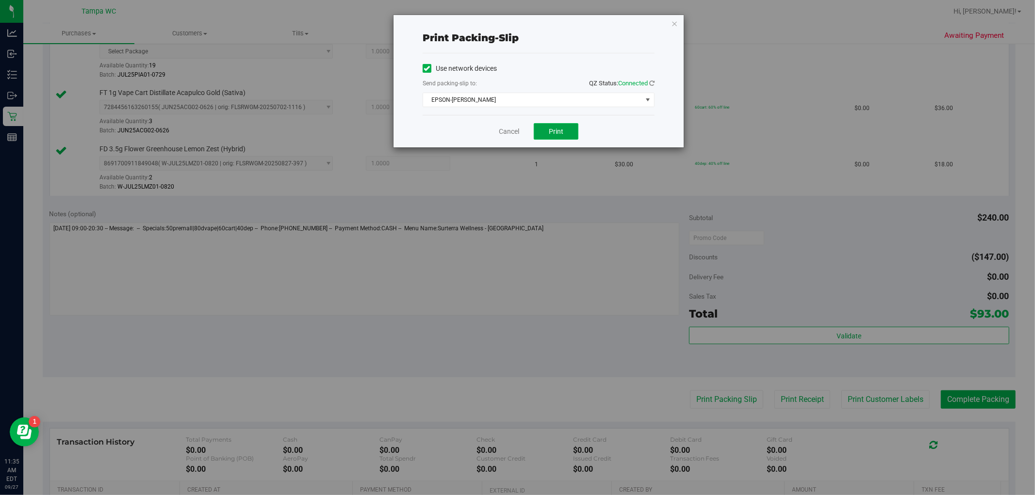
click at [516, 124] on button "Print" at bounding box center [556, 131] width 45 height 16
click at [510, 130] on link "Cancel" at bounding box center [509, 132] width 20 height 10
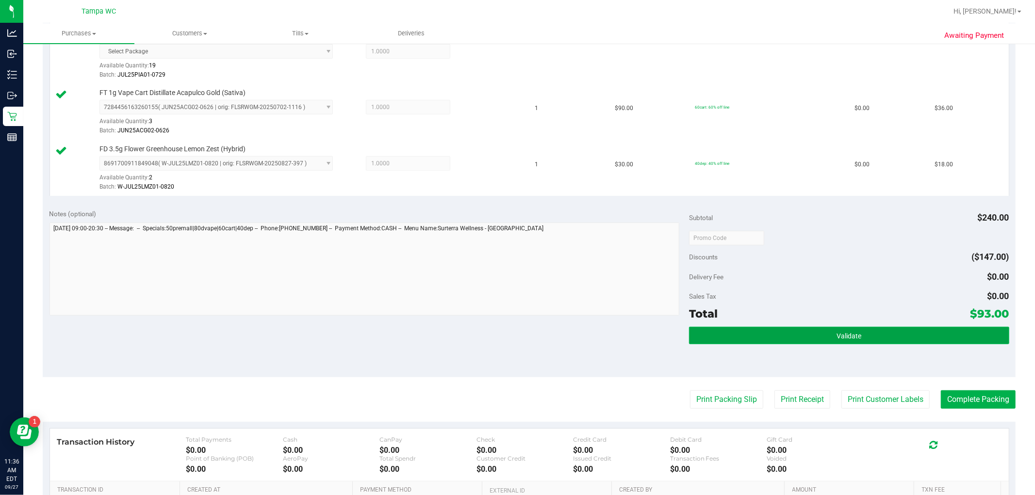
click at [516, 327] on button "Validate" at bounding box center [849, 335] width 320 height 17
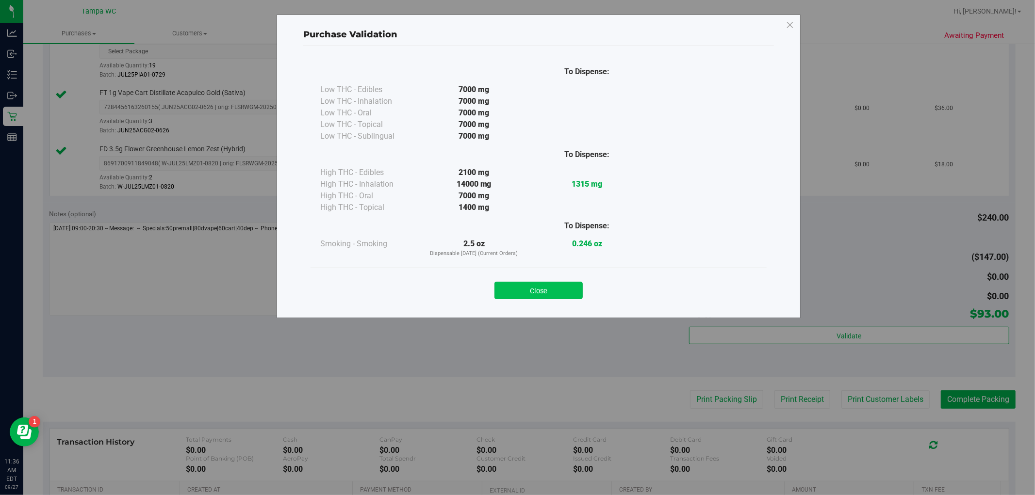
click at [516, 292] on button "Close" at bounding box center [538, 290] width 88 height 17
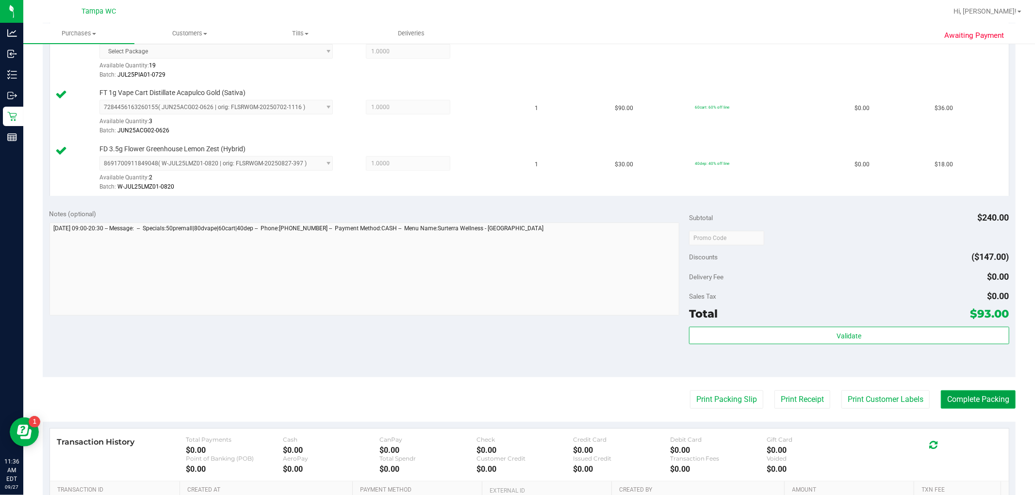
click at [516, 400] on button "Complete Packing" at bounding box center [978, 399] width 75 height 18
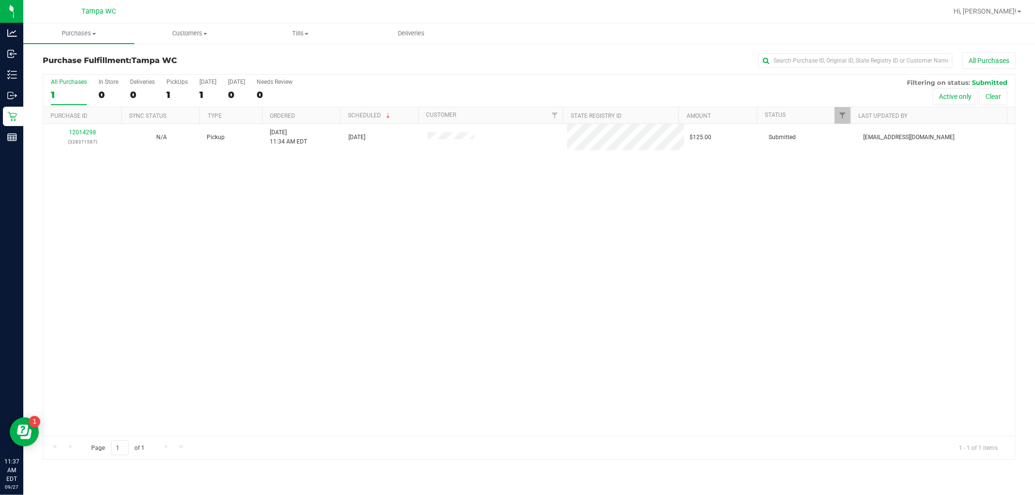
click at [353, 313] on div "12014298 (328371587) N/A Pickup 9/27/2025 11:34 AM EDT 9/27/2025 $125.00 Submit…" at bounding box center [529, 280] width 972 height 312
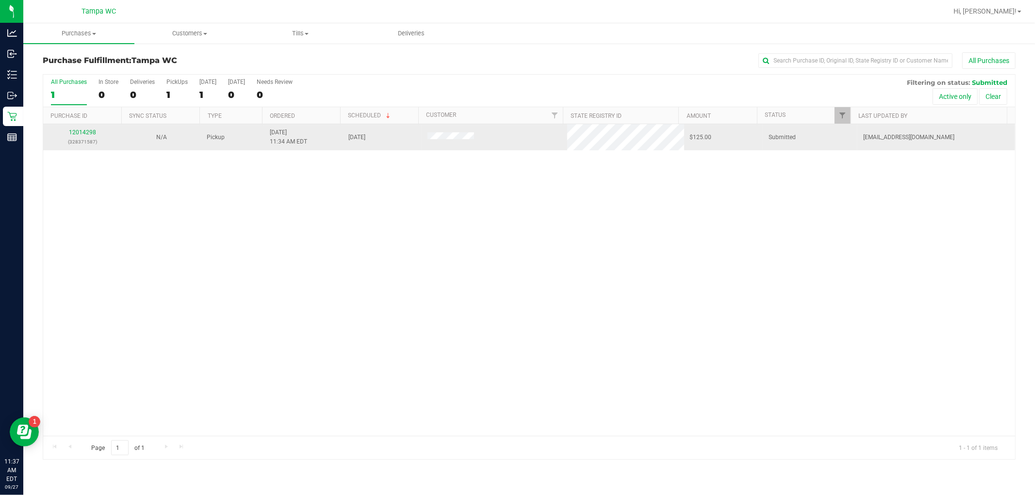
click at [85, 138] on p "(328371587)" at bounding box center [82, 141] width 67 height 9
click at [84, 132] on link "12014298" at bounding box center [82, 132] width 27 height 7
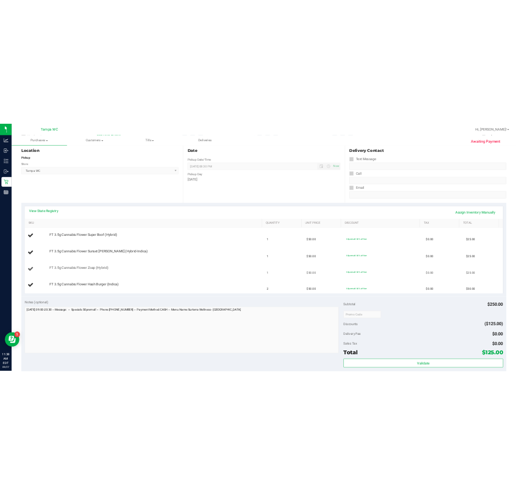
scroll to position [108, 0]
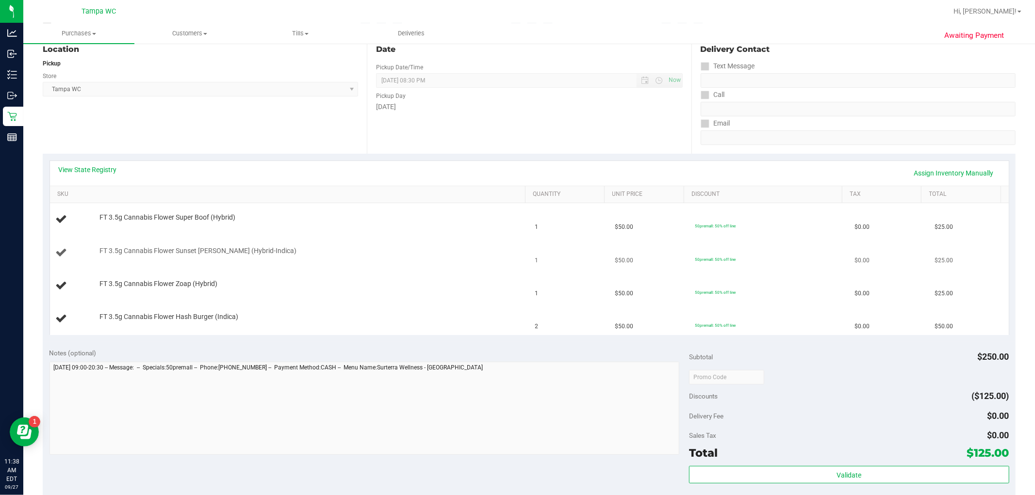
click at [408, 249] on div "FT 3.5g Cannabis Flower Sunset Runtz (Hybrid-Indica)" at bounding box center [308, 251] width 426 height 10
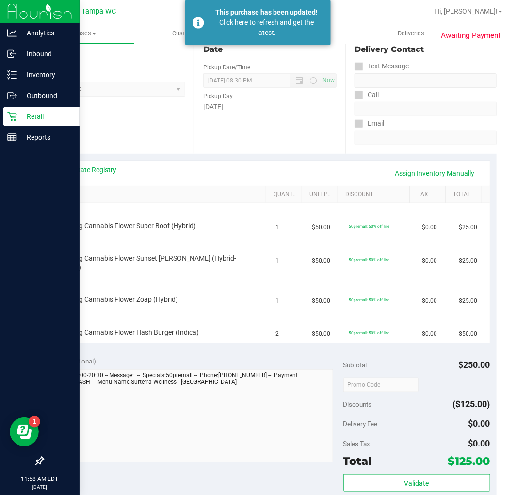
click at [20, 124] on div "Retail" at bounding box center [41, 116] width 77 height 19
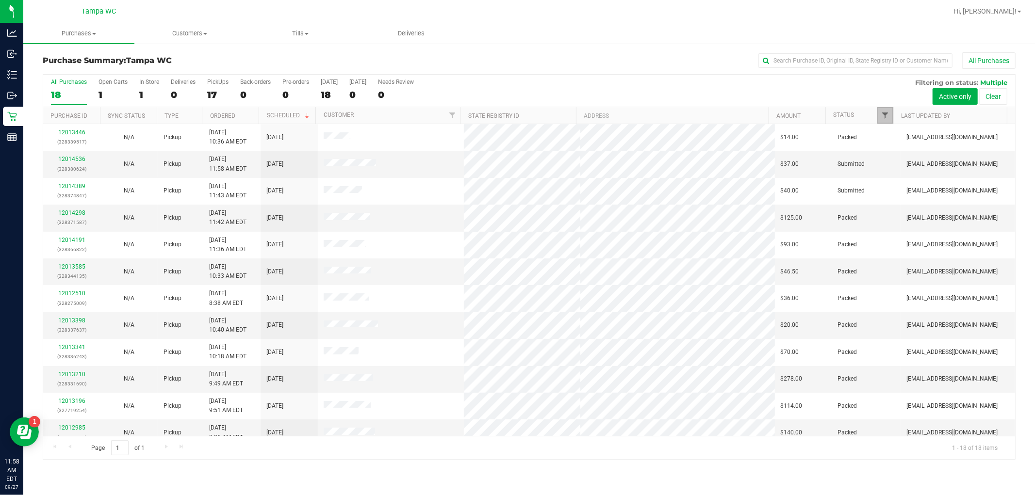
click at [516, 115] on span "Filter" at bounding box center [885, 116] width 8 height 8
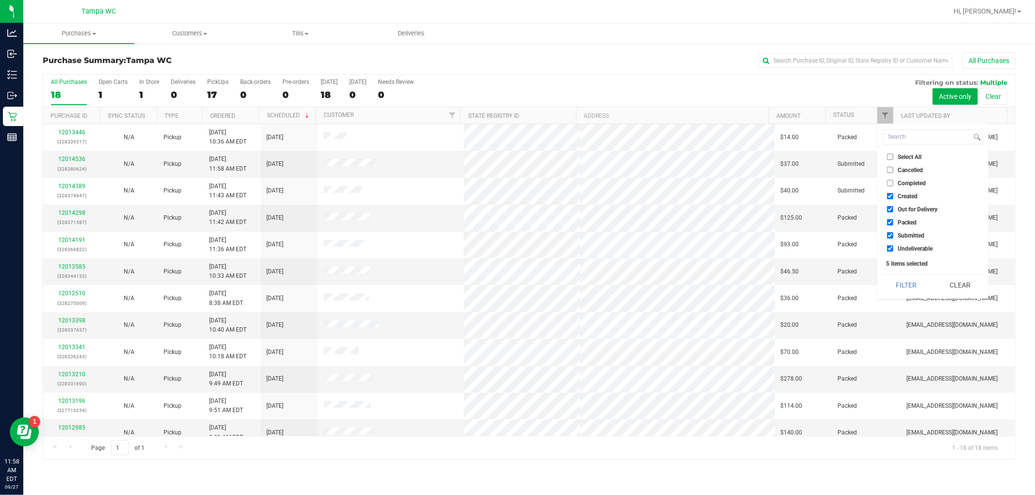
click at [516, 248] on input "Undeliverable" at bounding box center [890, 248] width 6 height 6
checkbox input "false"
click at [516, 223] on input "Packed" at bounding box center [890, 222] width 6 height 6
checkbox input "false"
click at [516, 204] on ul "Select All Cancelled Completed Created Out for Delivery Packed Submitted Undeli…" at bounding box center [933, 203] width 100 height 102
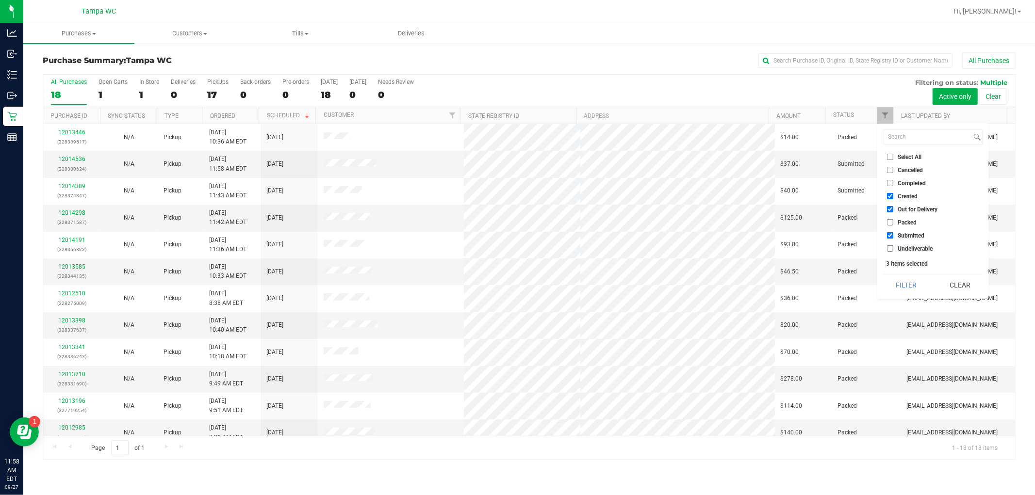
click at [516, 210] on input "Out for Delivery" at bounding box center [890, 209] width 6 height 6
checkbox input "false"
click at [516, 197] on input "Created" at bounding box center [890, 196] width 6 height 6
checkbox input "false"
click at [516, 282] on button "Filter" at bounding box center [906, 285] width 47 height 21
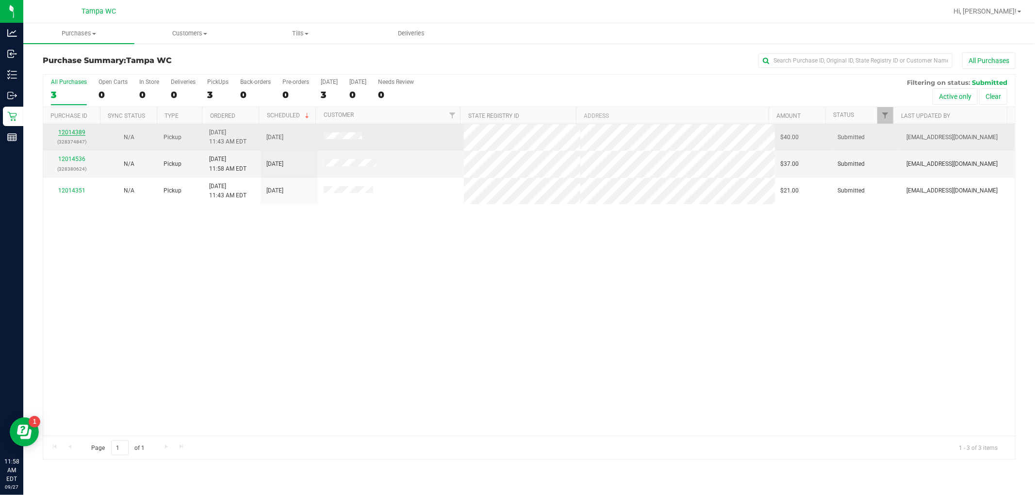
click at [78, 133] on link "12014389" at bounding box center [71, 132] width 27 height 7
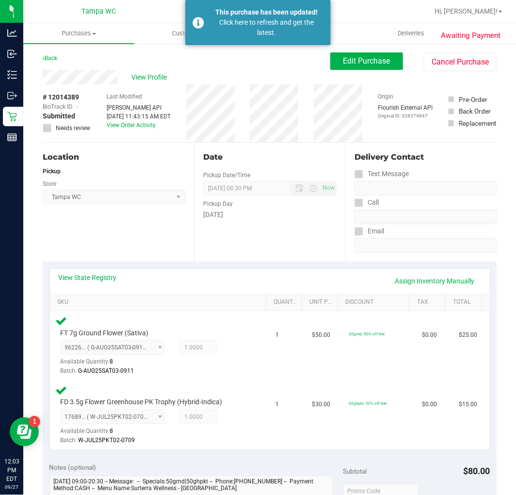
click at [287, 36] on div "Click here to refresh and get the latest." at bounding box center [267, 27] width 114 height 20
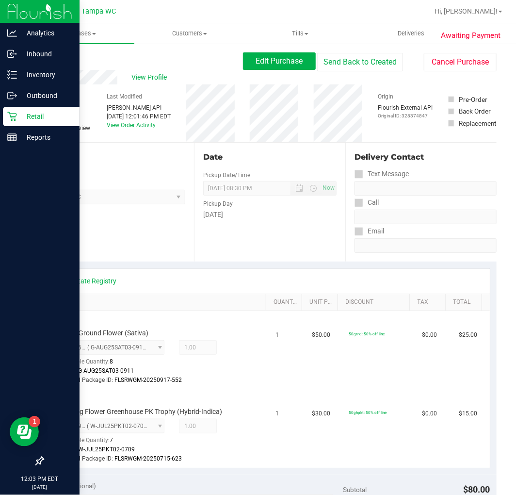
click at [17, 114] on p "Retail" at bounding box center [46, 117] width 58 height 12
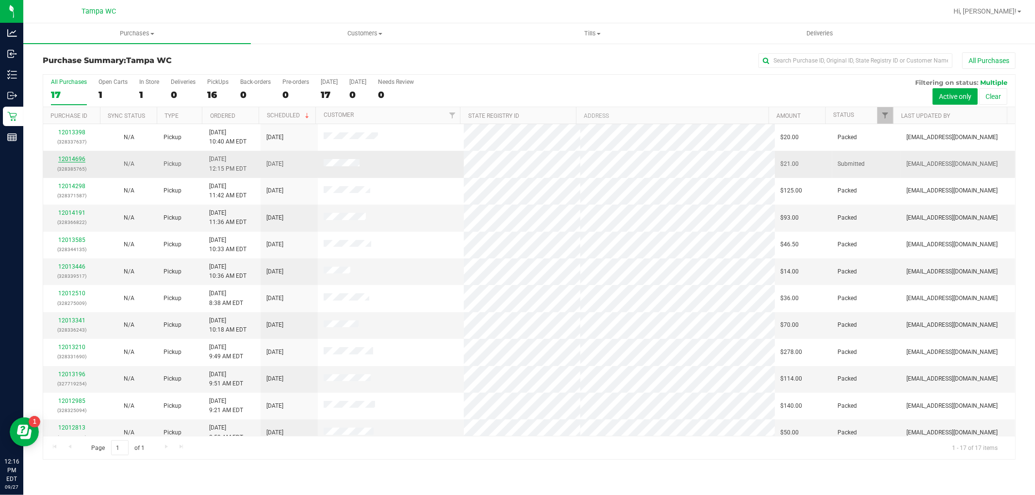
click at [71, 161] on link "12014696" at bounding box center [71, 159] width 27 height 7
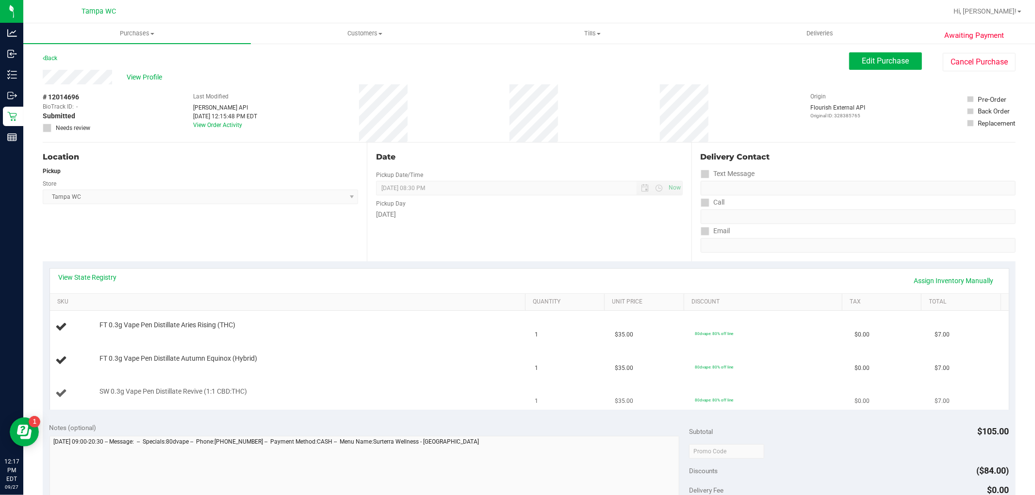
click at [210, 386] on td "SW 0.3g Vape Pen Distillate Revive (1:1 CBD:THC)" at bounding box center [289, 393] width 479 height 32
click at [468, 357] on div "FT 0.3g Vape Pen Distillate Autumn Equinox (Hybrid)" at bounding box center [308, 359] width 426 height 10
click at [247, 228] on div "Location Pickup Store [GEOGRAPHIC_DATA] WC Select Store [PERSON_NAME][GEOGRAPHI…" at bounding box center [205, 202] width 324 height 119
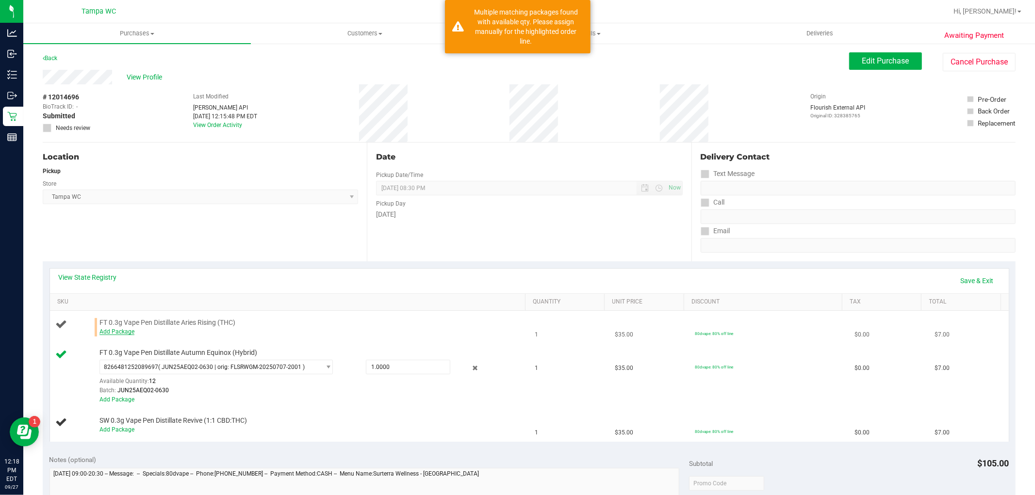
click at [122, 333] on link "Add Package" at bounding box center [116, 331] width 35 height 7
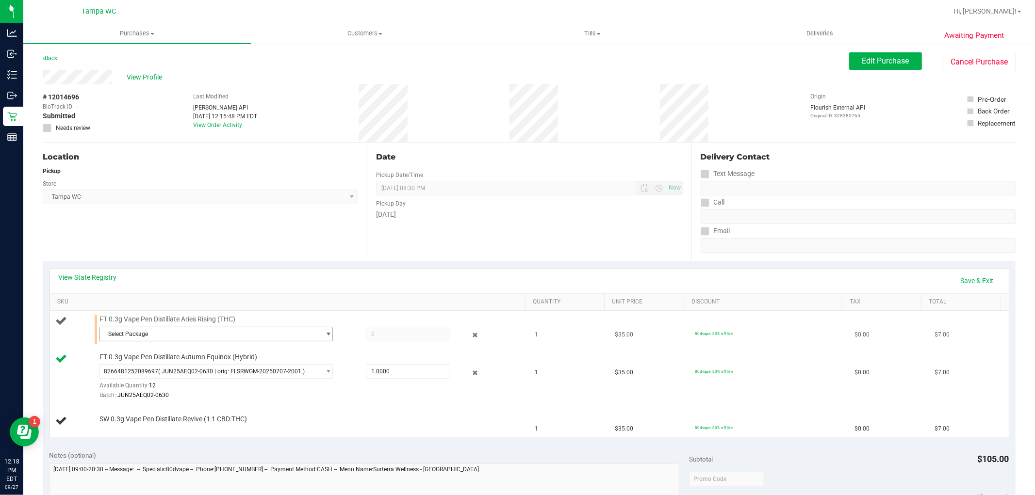
click at [169, 337] on span "Select Package" at bounding box center [210, 334] width 220 height 14
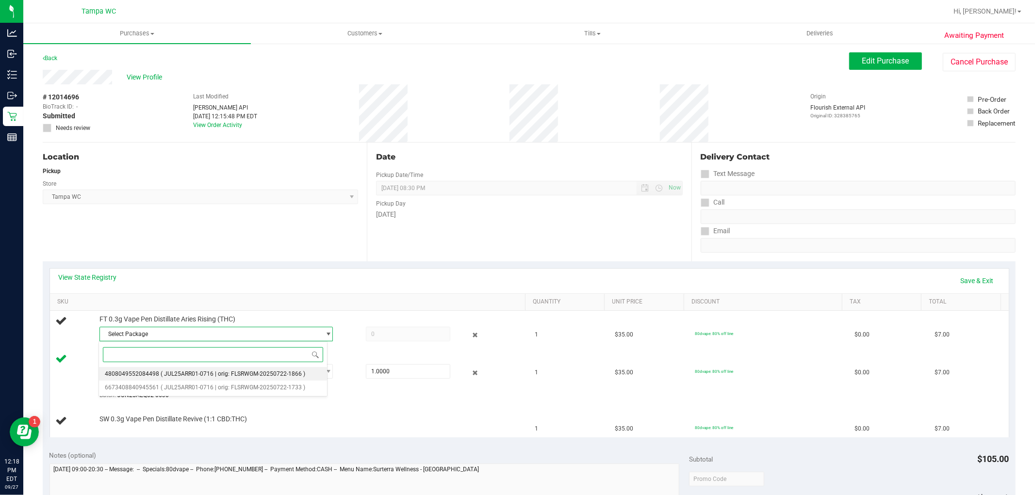
click at [197, 377] on span "( JUL25ARR01-0716 | orig: FLSRWGM-20250722-1866 )" at bounding box center [233, 374] width 145 height 7
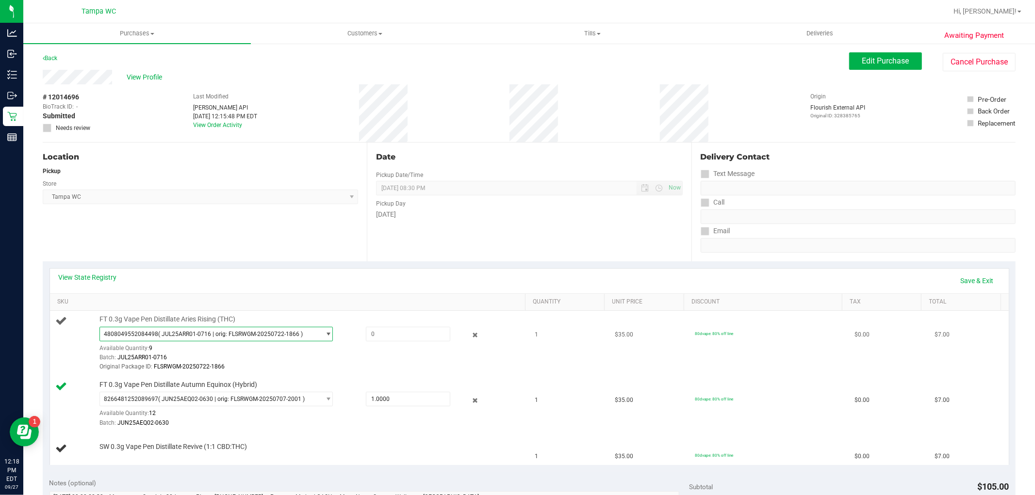
click at [224, 334] on span "( JUL25ARR01-0716 | orig: FLSRWGM-20250722-1866 )" at bounding box center [230, 334] width 145 height 7
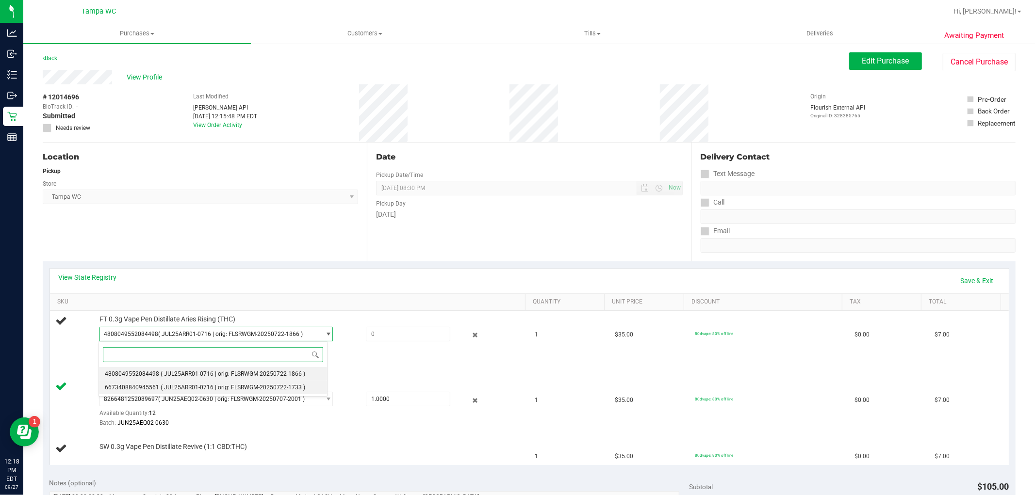
click at [216, 390] on span "( JUL25ARR01-0716 | orig: FLSRWGM-20250722-1733 )" at bounding box center [233, 387] width 145 height 7
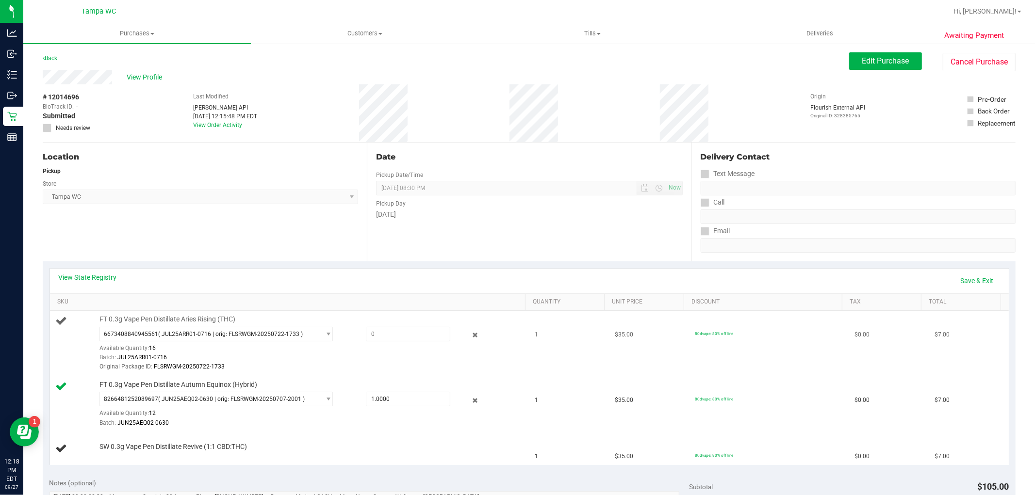
drag, startPoint x: 393, startPoint y: 322, endPoint x: 391, endPoint y: 331, distance: 9.5
click at [393, 323] on div "FT 0.3g Vape Pen Distillate Aries Rising (THC) 6673408840945561 ( JUL25ARR01-07…" at bounding box center [308, 343] width 426 height 57
click at [391, 331] on span at bounding box center [408, 334] width 84 height 15
type input "1"
type input "1.0000"
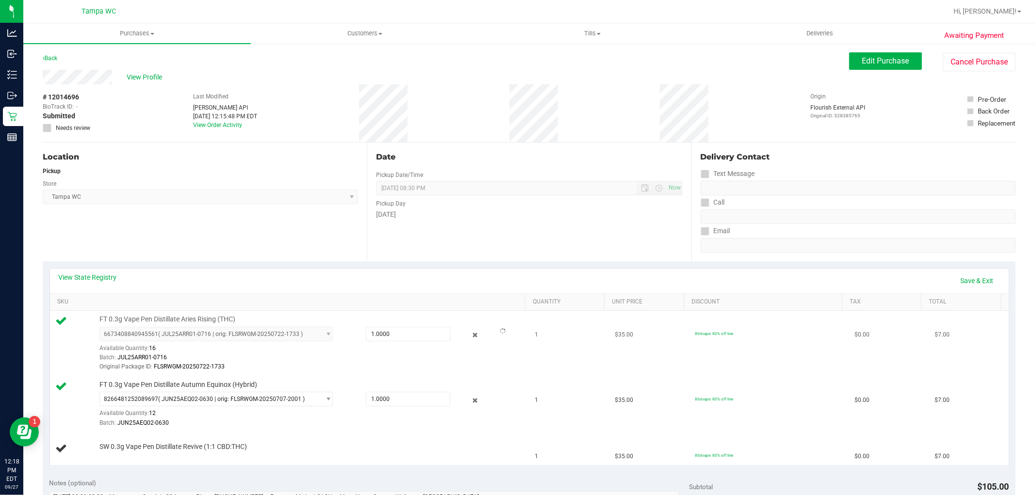
click at [385, 354] on div "Batch: JUL25ARR01-0716" at bounding box center [309, 357] width 421 height 9
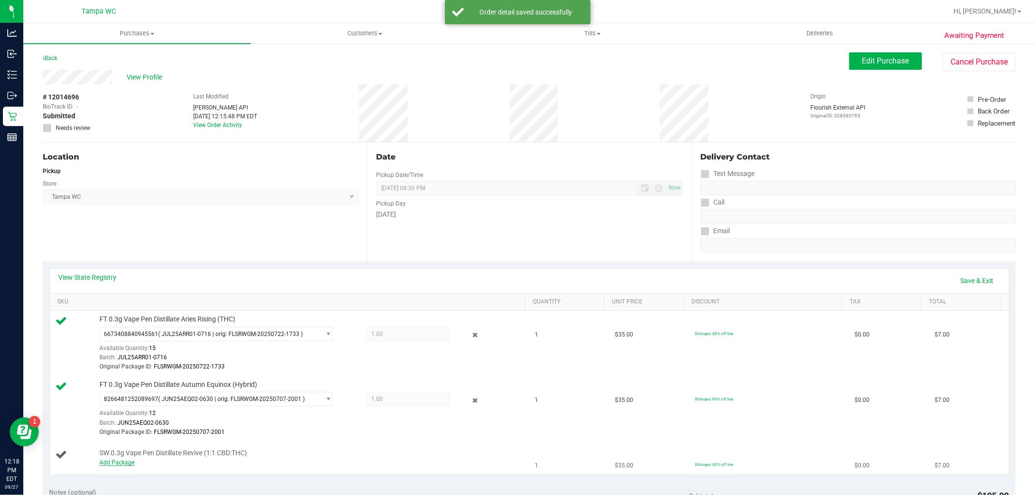
click at [119, 460] on link "Add Package" at bounding box center [116, 462] width 35 height 7
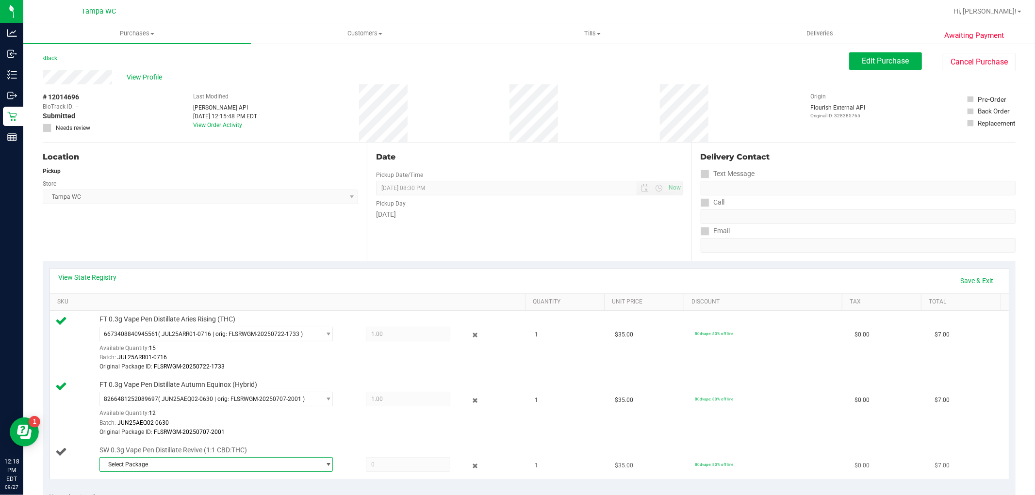
click at [161, 461] on span "Select Package" at bounding box center [210, 465] width 220 height 14
click at [201, 443] on li "[CREDIT_CARD_NUMBER] ( JUL25REV01-0724 | orig: FLSRWGM-20250730-1588 )" at bounding box center [213, 449] width 228 height 14
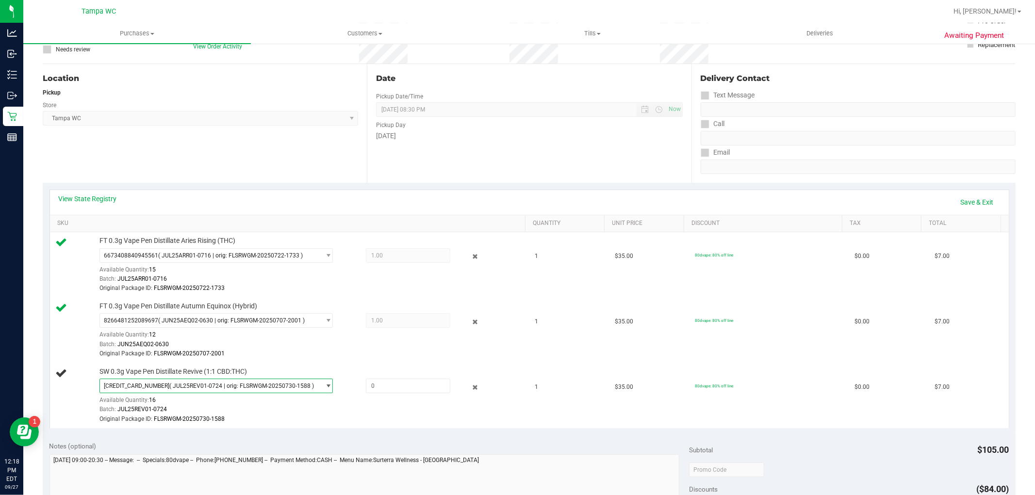
scroll to position [108, 0]
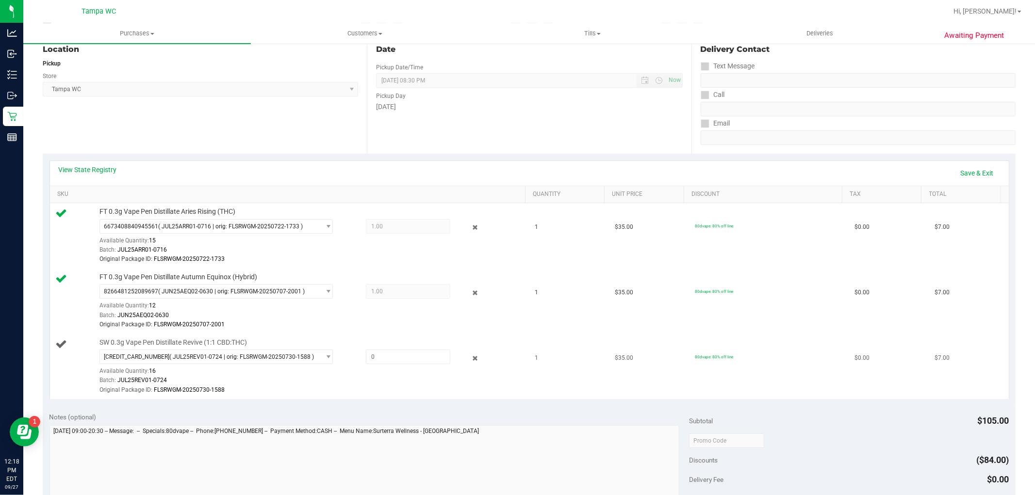
click at [395, 365] on div "[CREDIT_CARD_NUMBER] ( JUL25REV01-0724 | orig: FLSRWGM-20250730-1588 ) [CREDIT_…" at bounding box center [309, 372] width 421 height 45
click at [396, 355] on span at bounding box center [408, 357] width 84 height 15
type input "1"
type input "1.0000"
click at [386, 393] on div "Original Package ID: FLSRWGM-20250730-1588" at bounding box center [309, 390] width 421 height 9
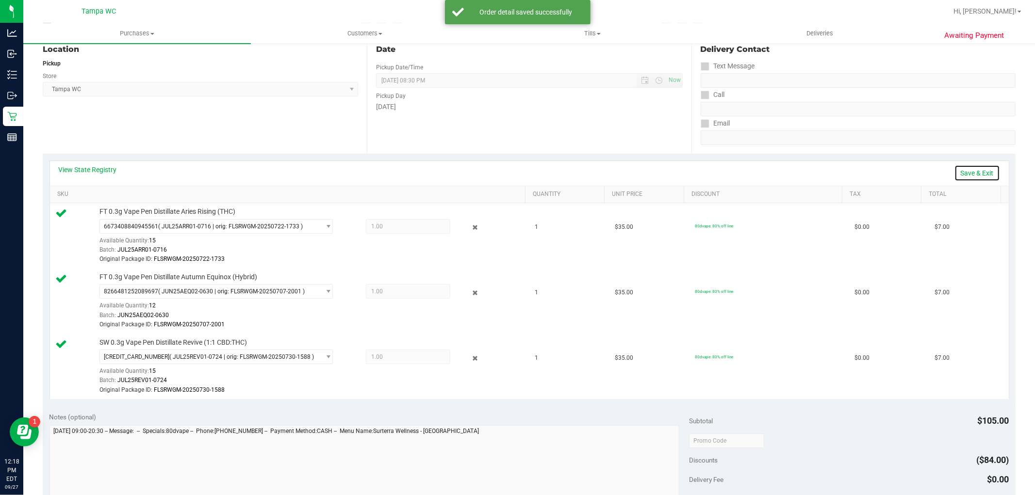
click at [967, 170] on link "Save & Exit" at bounding box center [977, 173] width 46 height 16
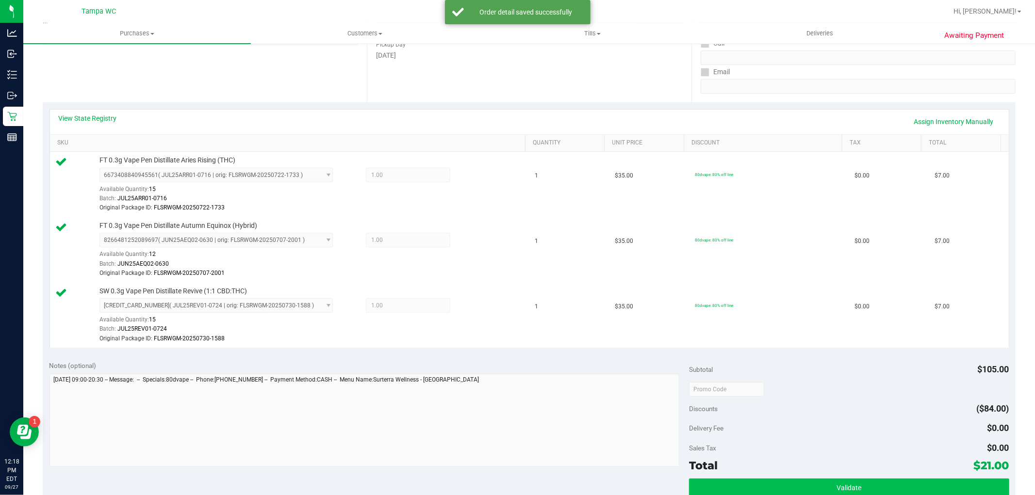
scroll to position [215, 0]
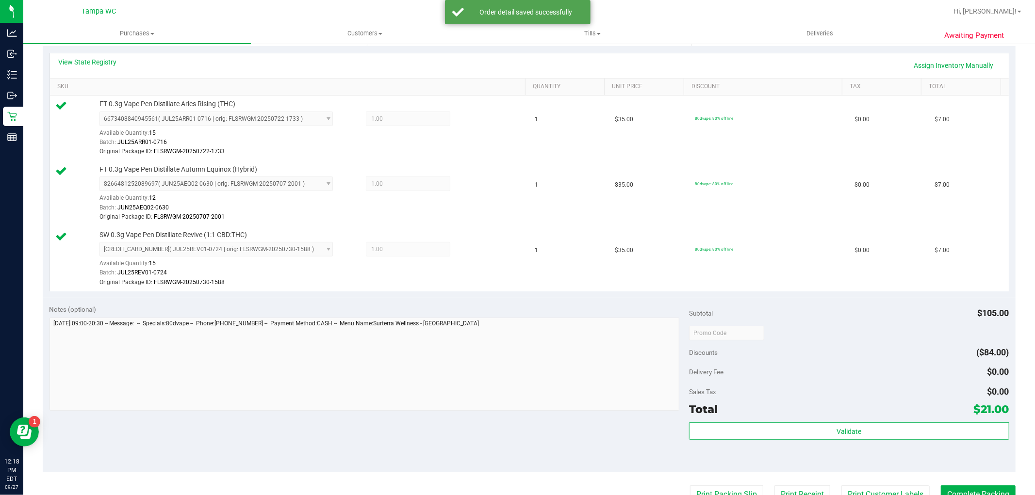
click at [803, 448] on div "Validate" at bounding box center [849, 444] width 320 height 44
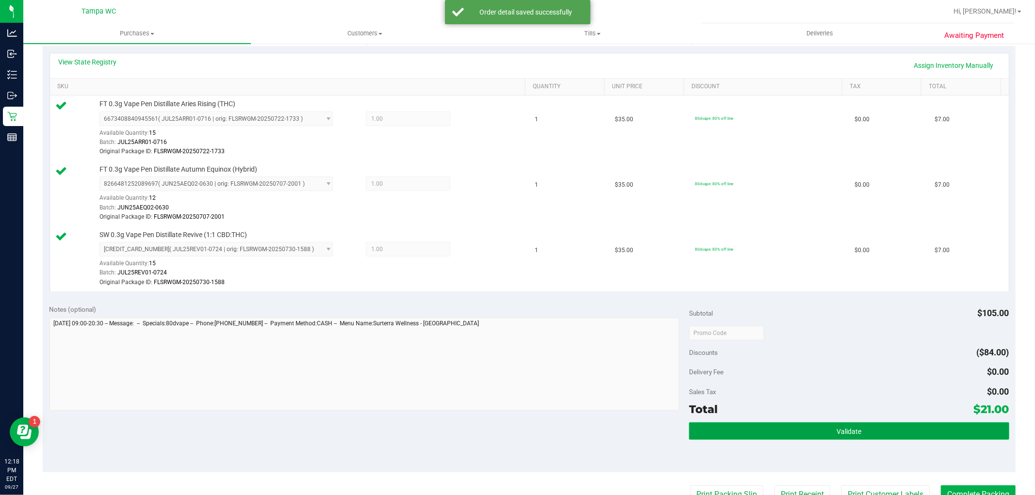
click at [807, 437] on button "Validate" at bounding box center [849, 430] width 320 height 17
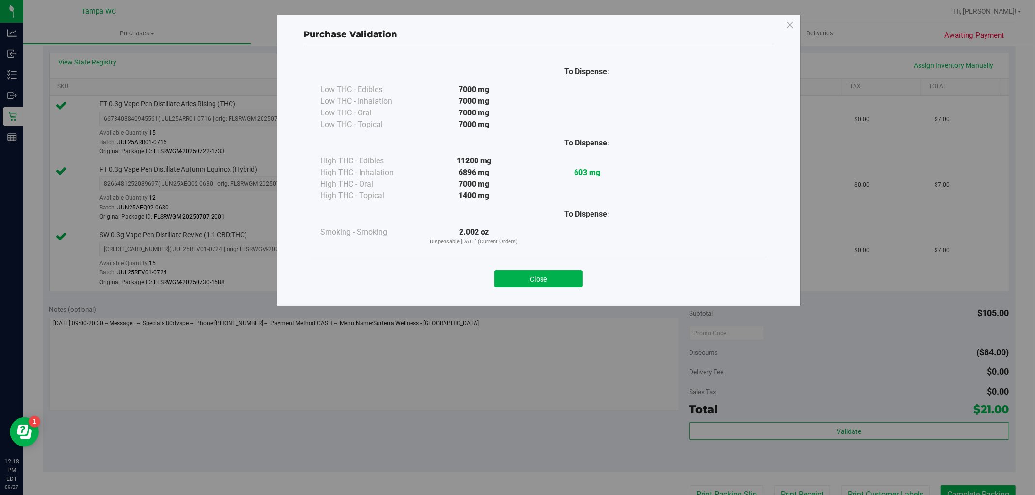
click at [537, 293] on div "Close" at bounding box center [538, 275] width 456 height 39
click at [544, 273] on button "Close" at bounding box center [538, 278] width 88 height 17
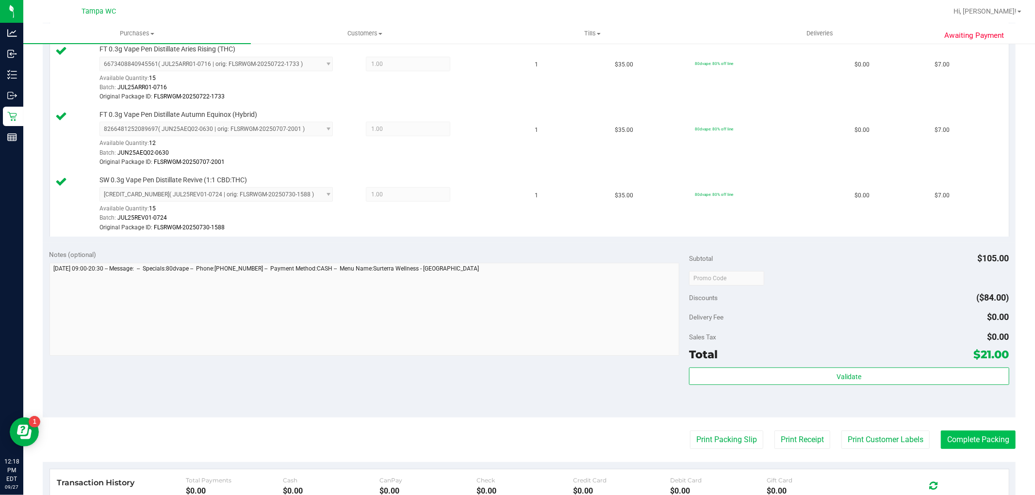
scroll to position [323, 0]
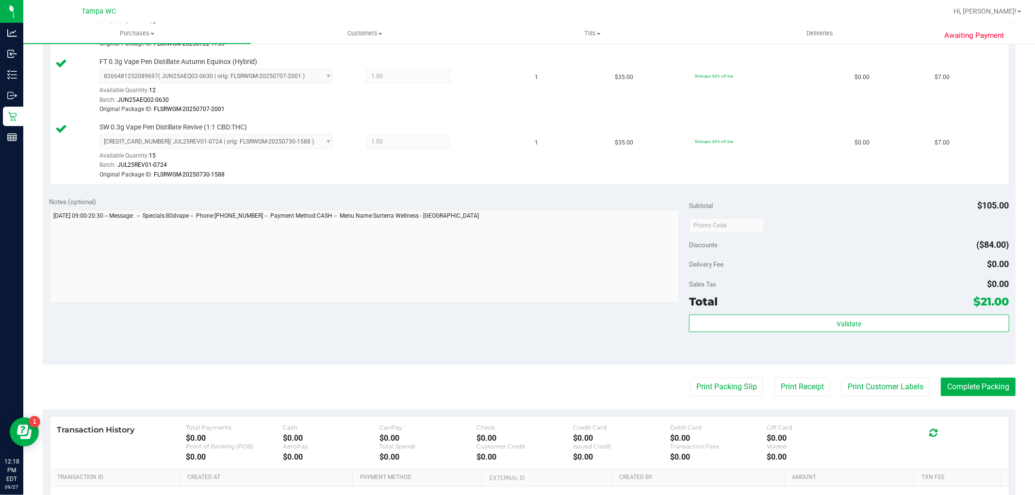
click at [971, 376] on purchase-details "Back Edit Purchase Cancel Purchase View Profile # 12014696 BioTrack ID: - Submi…" at bounding box center [529, 159] width 973 height 861
click at [971, 379] on button "Complete Packing" at bounding box center [978, 387] width 75 height 18
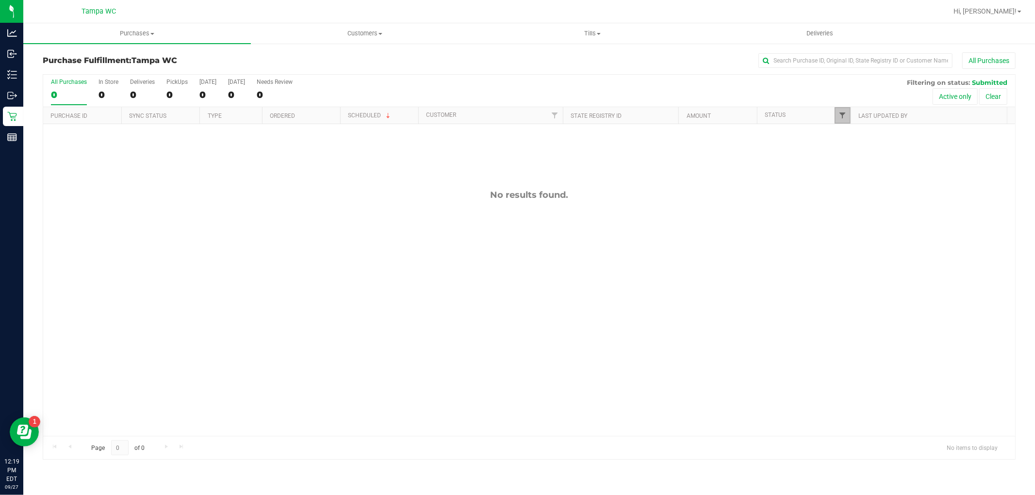
click at [842, 117] on span "Filter" at bounding box center [842, 116] width 8 height 8
click at [849, 225] on input "Packed" at bounding box center [847, 222] width 6 height 6
checkbox input "true"
click at [862, 267] on div "2 items selected" at bounding box center [890, 263] width 94 height 7
click at [861, 280] on button "Filter" at bounding box center [863, 285] width 47 height 21
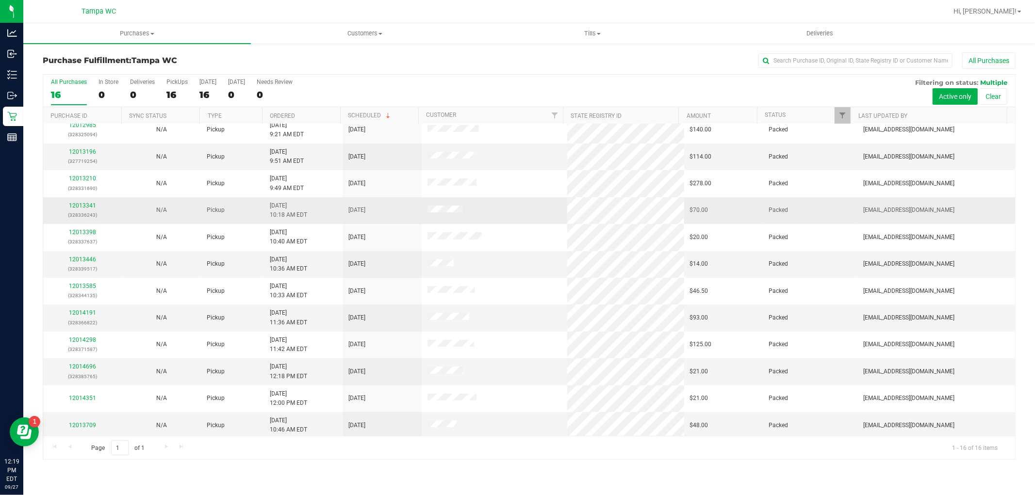
scroll to position [118, 0]
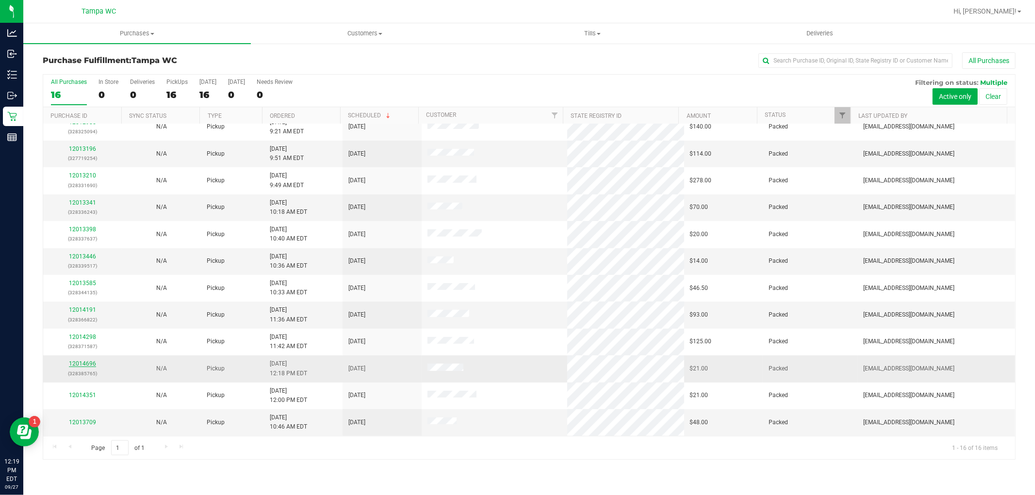
click at [89, 364] on link "12014696" at bounding box center [82, 363] width 27 height 7
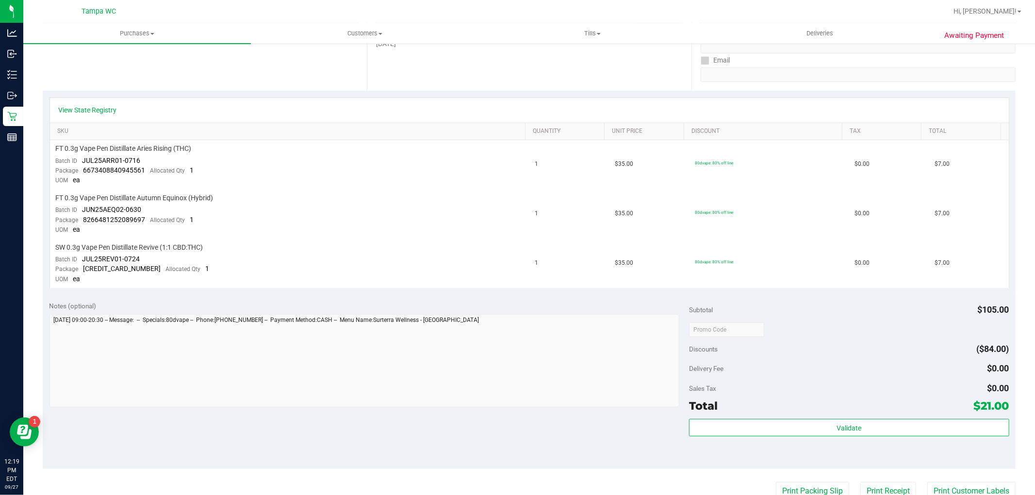
scroll to position [323, 0]
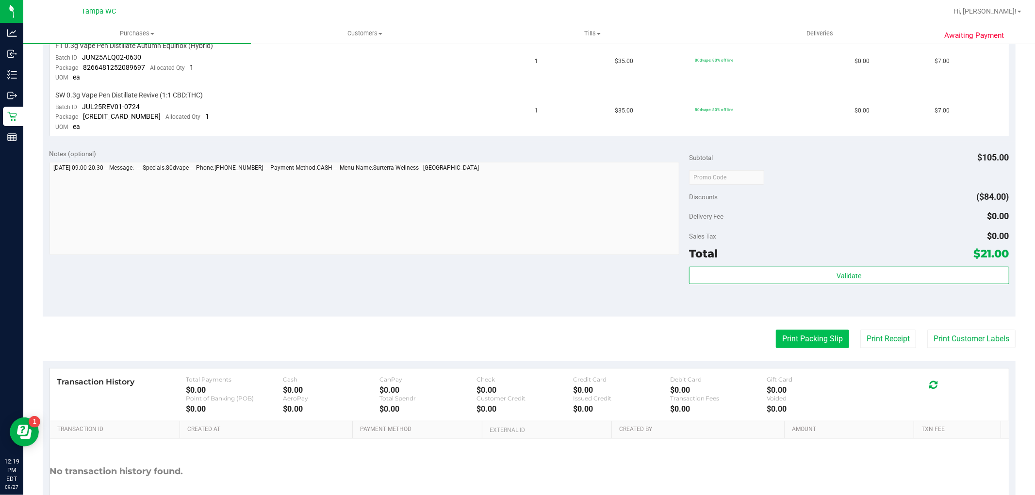
click at [802, 335] on button "Print Packing Slip" at bounding box center [812, 339] width 73 height 18
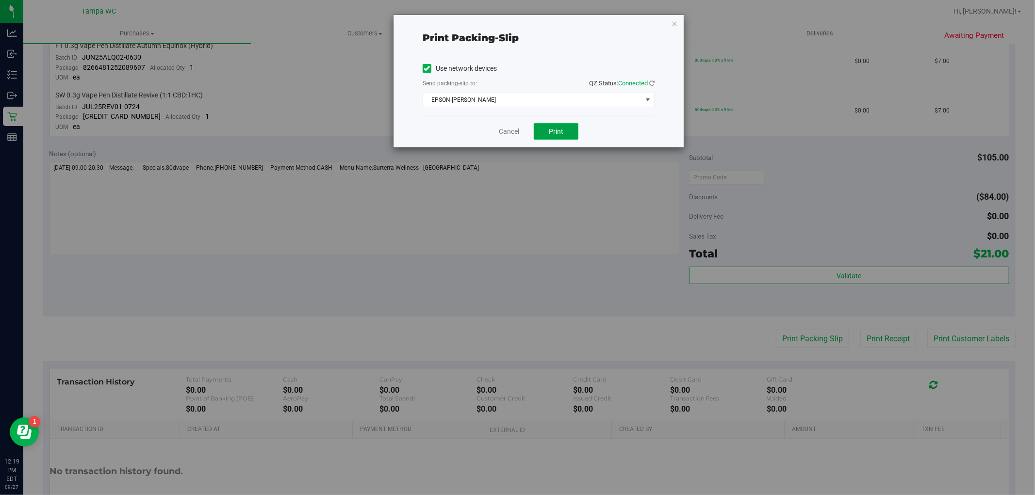
click at [546, 134] on button "Print" at bounding box center [556, 131] width 45 height 16
click at [518, 128] on link "Cancel" at bounding box center [509, 132] width 20 height 10
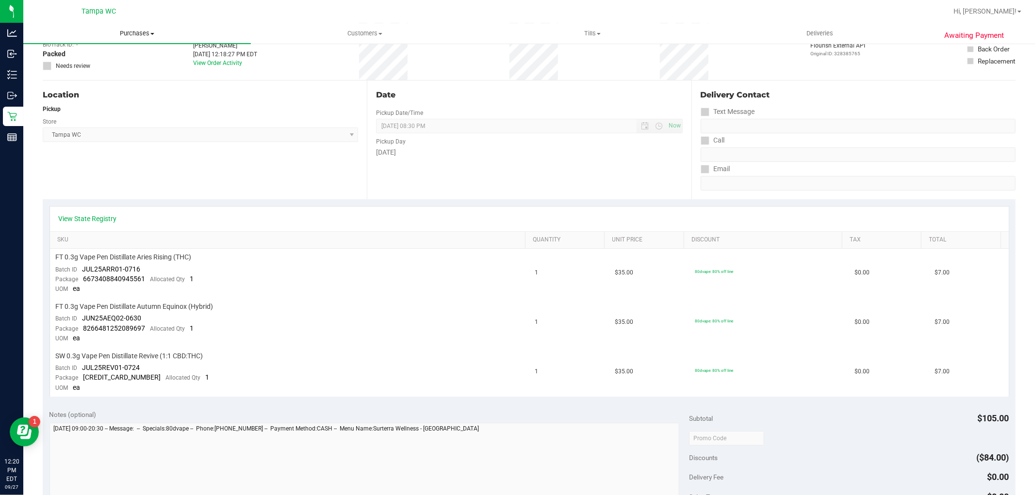
scroll to position [0, 0]
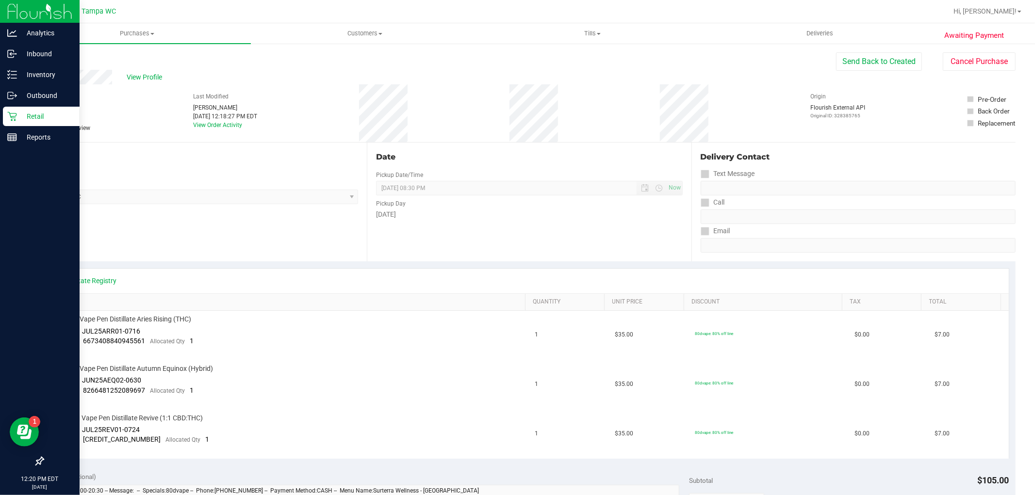
click at [18, 122] on p "Retail" at bounding box center [46, 117] width 58 height 12
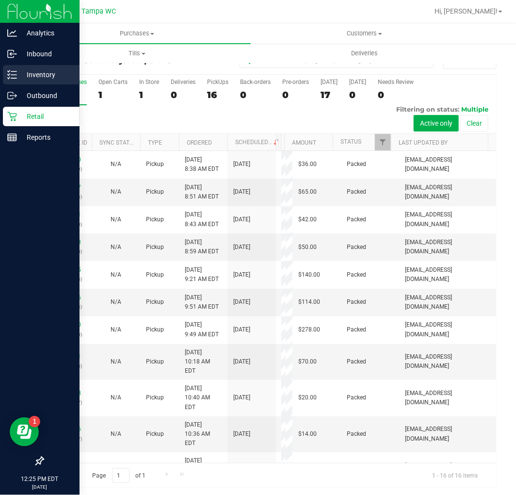
click at [16, 79] on icon at bounding box center [12, 75] width 10 height 10
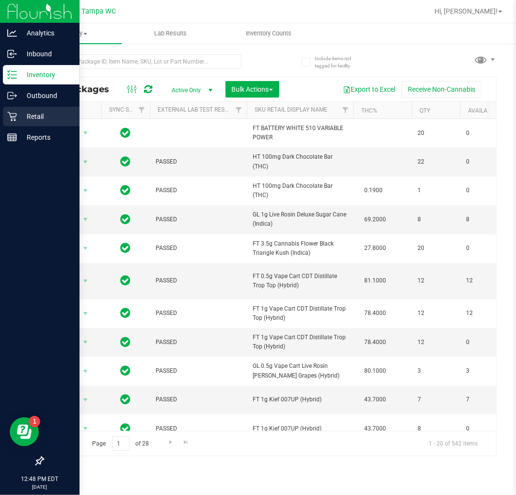
click at [16, 122] on div "Retail" at bounding box center [41, 116] width 77 height 19
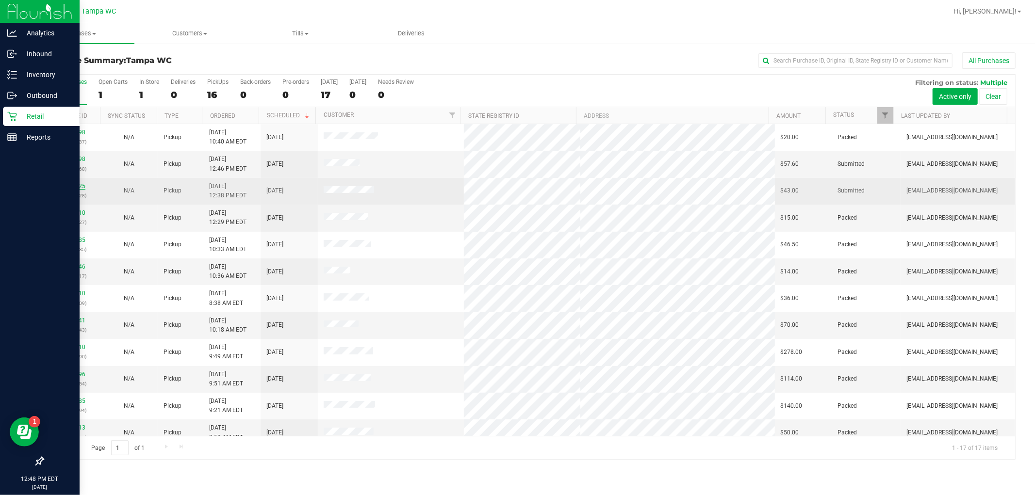
click at [71, 188] on link "12014925" at bounding box center [71, 186] width 27 height 7
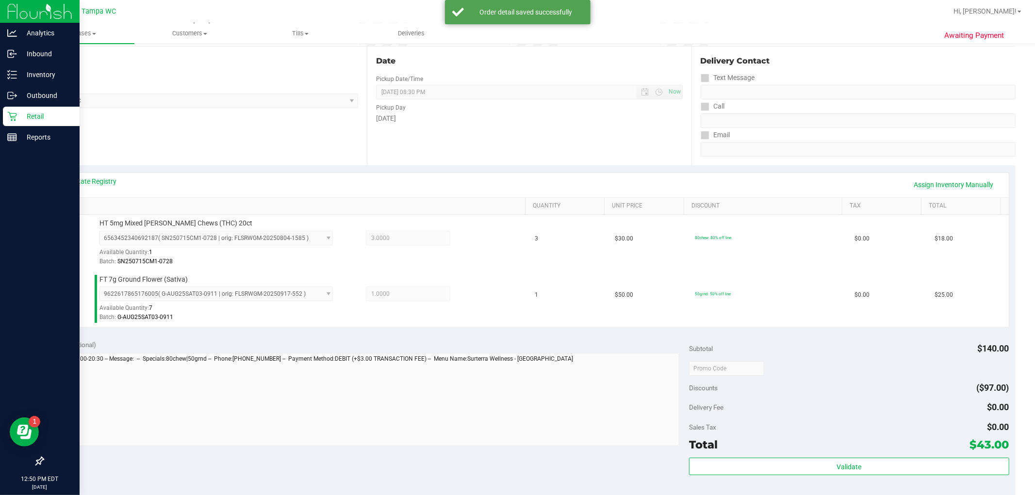
scroll to position [215, 0]
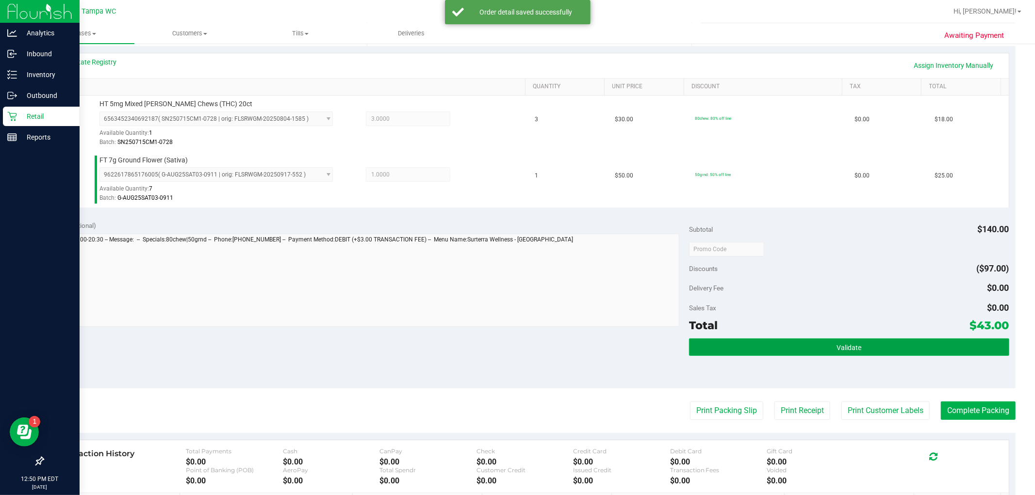
click at [957, 351] on button "Validate" at bounding box center [849, 347] width 320 height 17
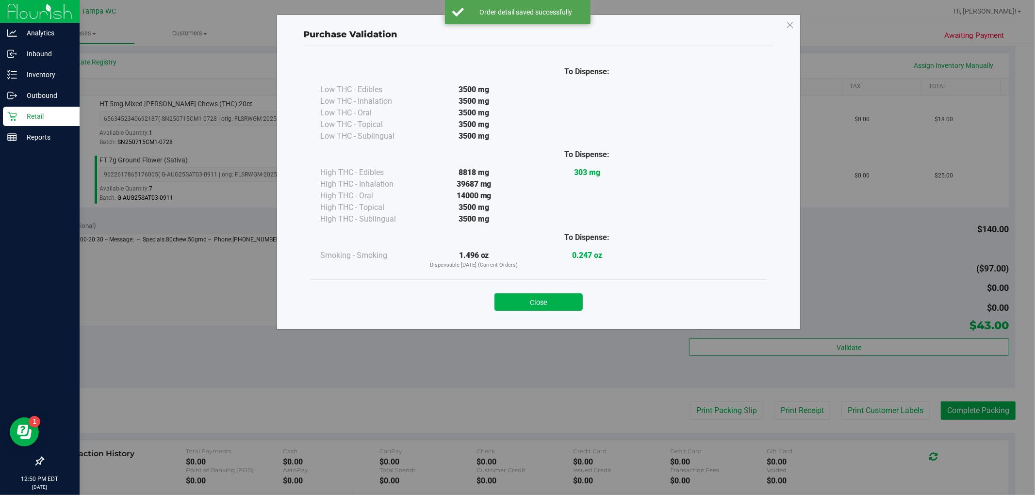
click at [547, 292] on div "Close" at bounding box center [538, 299] width 441 height 24
click at [547, 302] on button "Close" at bounding box center [538, 301] width 88 height 17
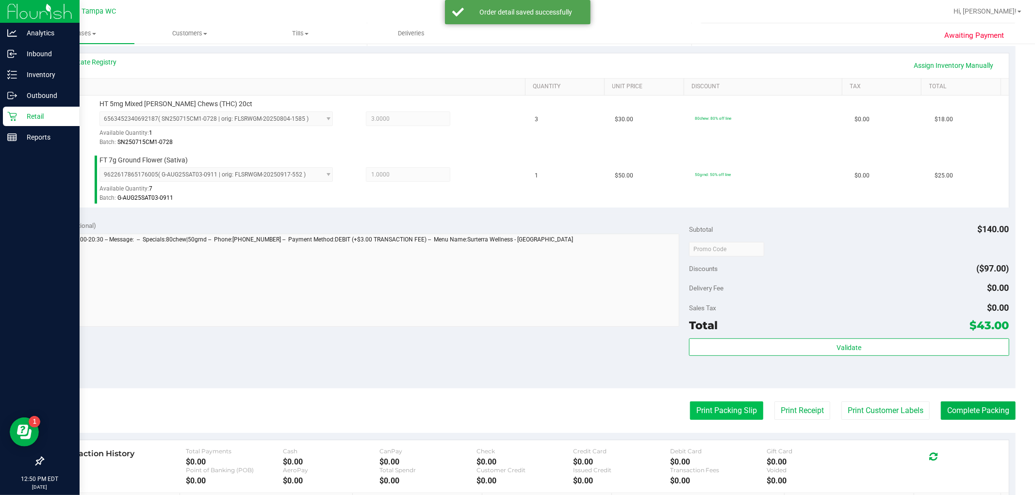
click at [715, 408] on button "Print Packing Slip" at bounding box center [726, 411] width 73 height 18
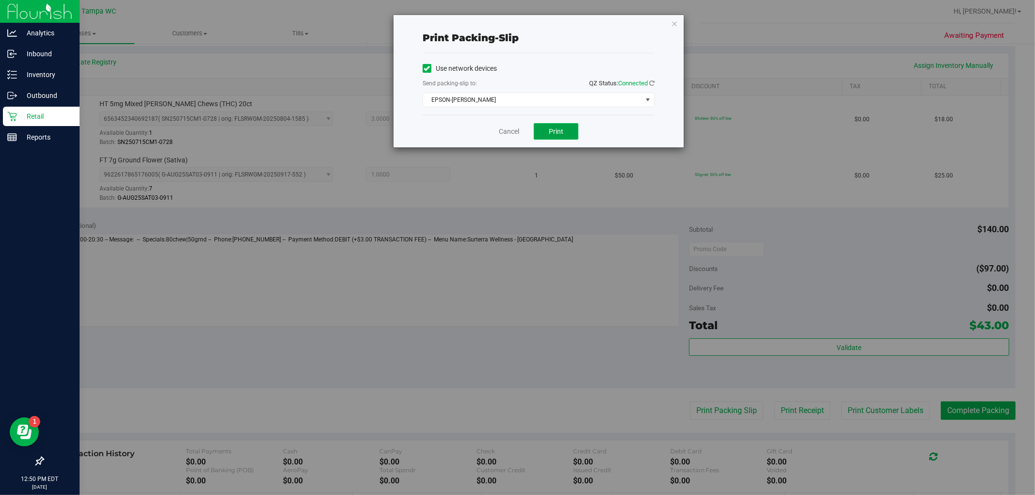
click at [563, 127] on button "Print" at bounding box center [556, 131] width 45 height 16
drag, startPoint x: 524, startPoint y: 143, endPoint x: 519, endPoint y: 134, distance: 9.8
click at [520, 136] on div "Cancel Print" at bounding box center [538, 131] width 232 height 32
click at [519, 134] on link "Cancel" at bounding box center [509, 132] width 20 height 10
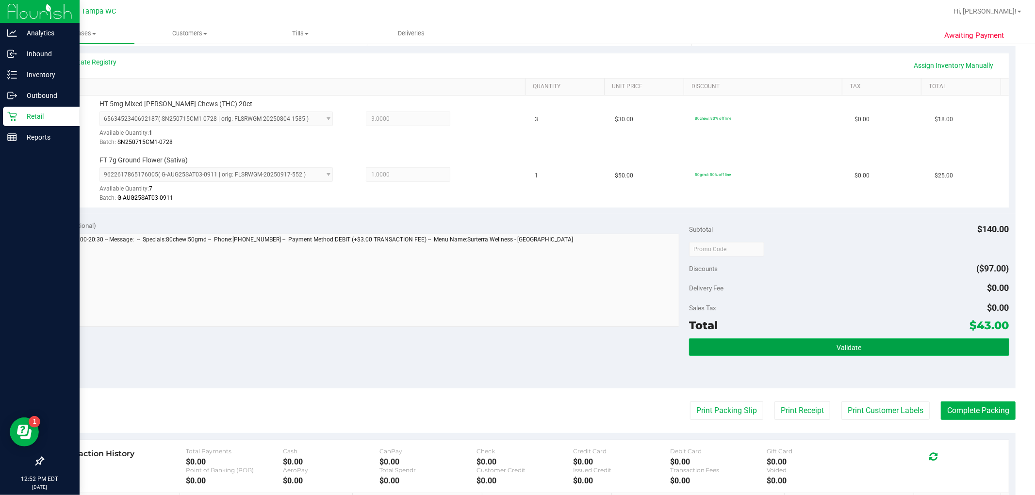
click at [864, 351] on button "Validate" at bounding box center [849, 347] width 320 height 17
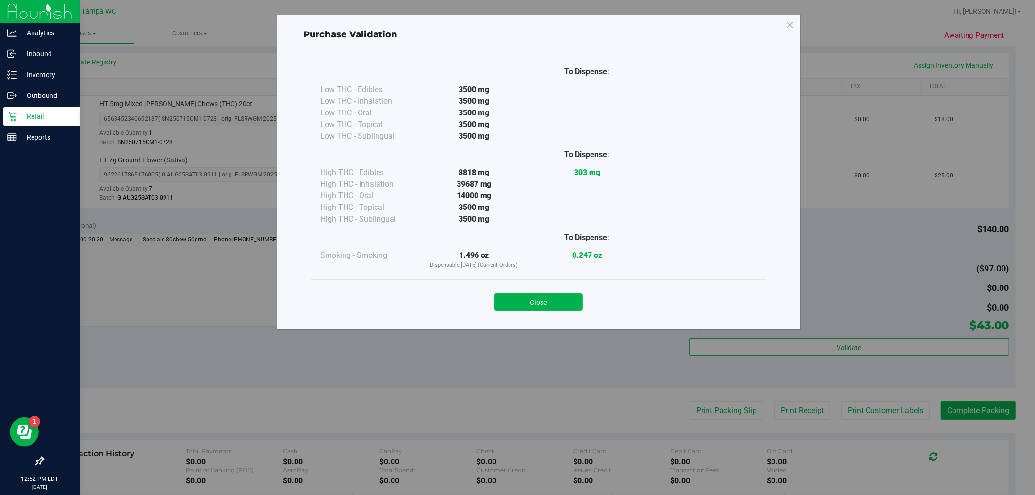
click at [531, 311] on div "Close" at bounding box center [538, 298] width 456 height 39
drag, startPoint x: 595, startPoint y: 304, endPoint x: 581, endPoint y: 299, distance: 15.3
click at [594, 304] on div "Close" at bounding box center [538, 299] width 441 height 24
click at [580, 299] on button "Close" at bounding box center [538, 301] width 88 height 17
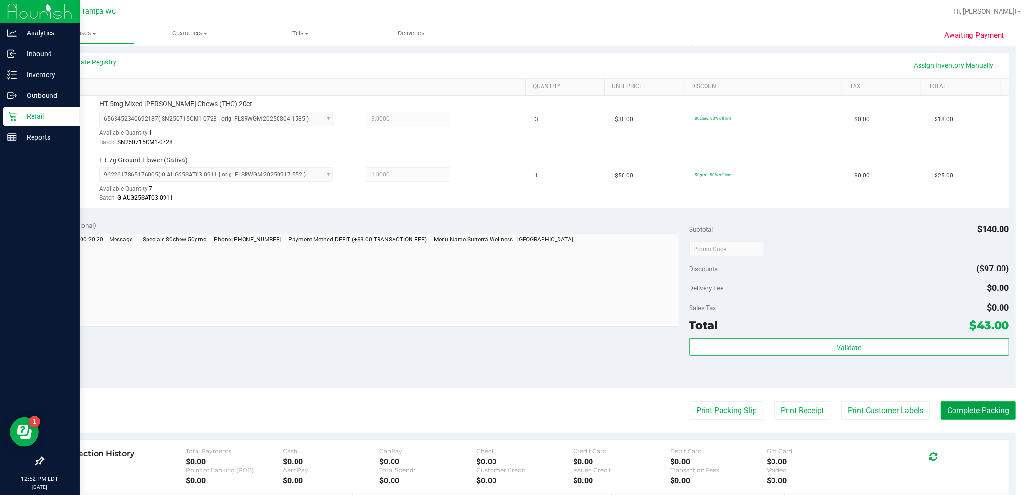
click at [953, 406] on button "Complete Packing" at bounding box center [978, 411] width 75 height 18
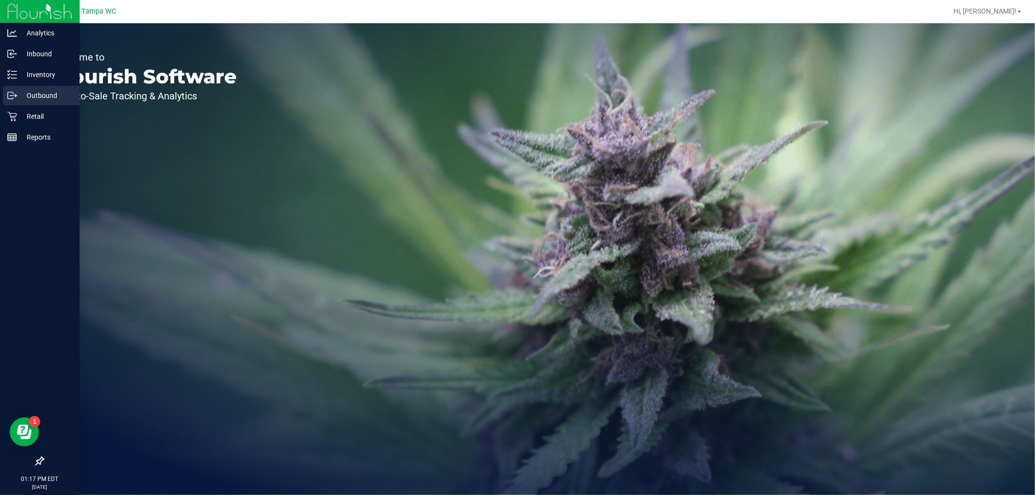
click at [22, 103] on div "Outbound" at bounding box center [41, 95] width 77 height 19
click at [23, 107] on div "Retail" at bounding box center [41, 116] width 77 height 19
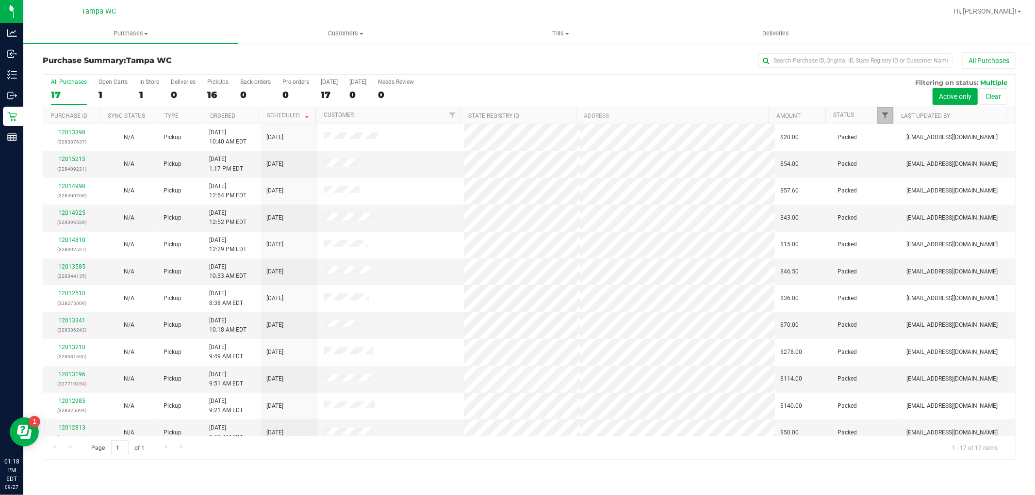
click at [884, 112] on span "Filter" at bounding box center [885, 116] width 8 height 8
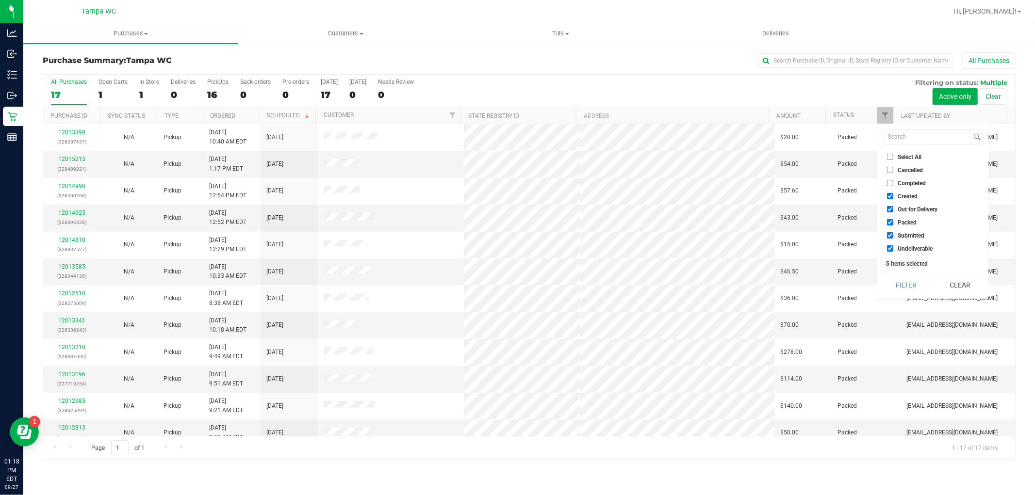
click at [893, 221] on input "Packed" at bounding box center [890, 222] width 6 height 6
checkbox input "false"
click at [901, 289] on button "Filter" at bounding box center [906, 285] width 47 height 21
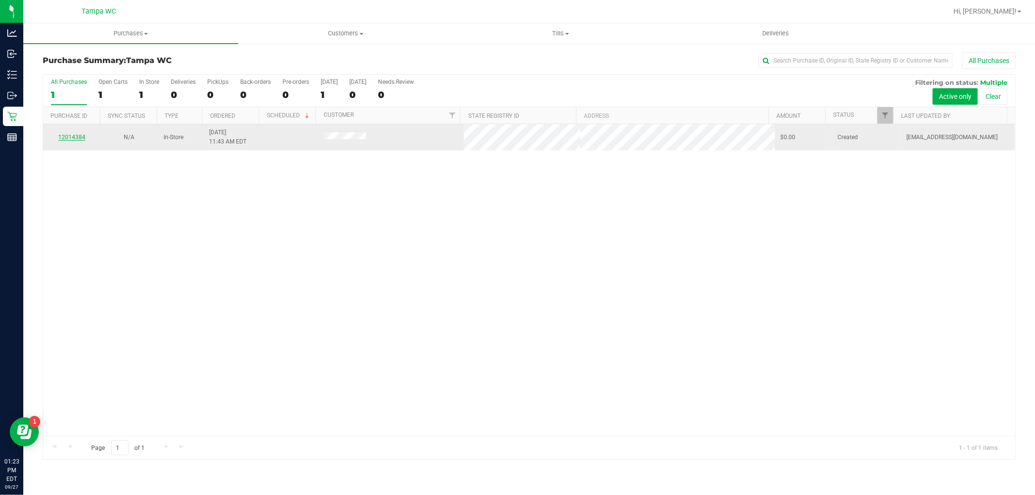
click at [82, 137] on link "12014384" at bounding box center [71, 137] width 27 height 7
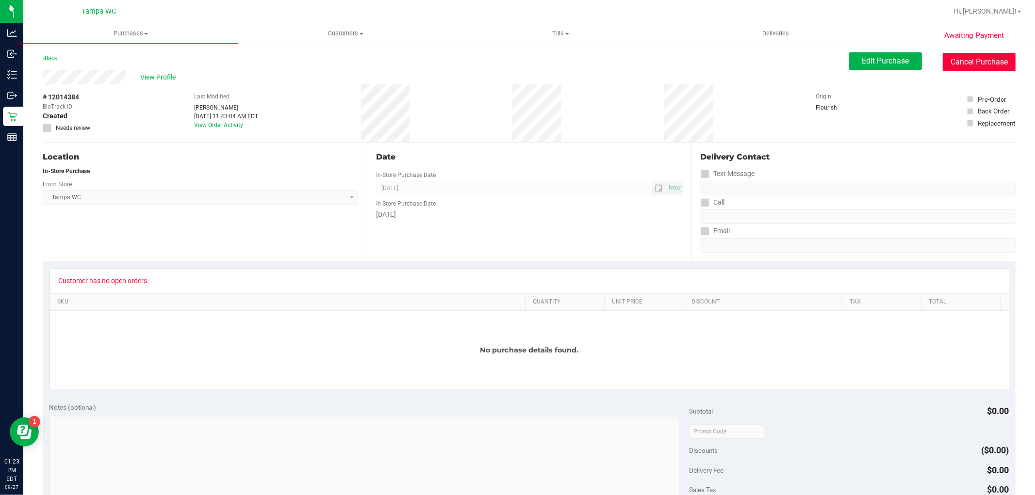
click at [952, 59] on button "Cancel Purchase" at bounding box center [978, 62] width 73 height 18
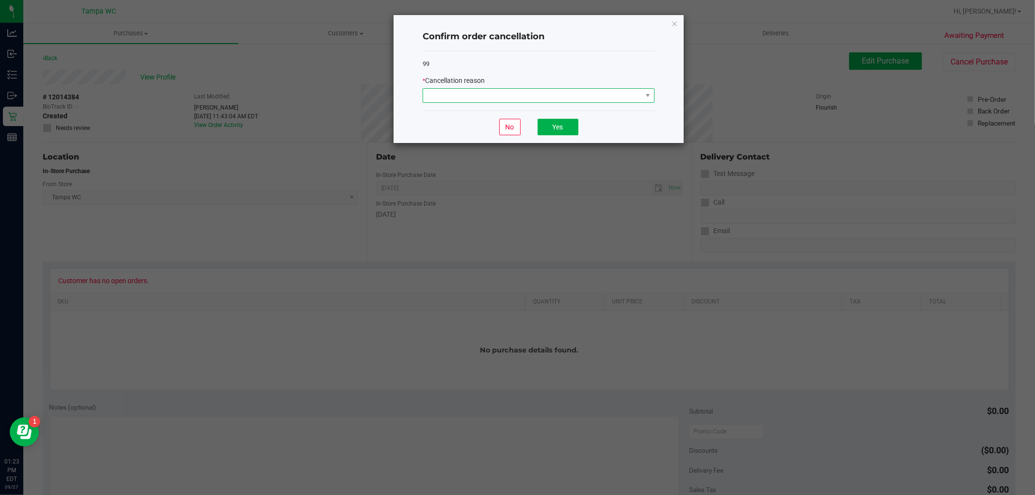
click at [614, 96] on span at bounding box center [532, 96] width 219 height 14
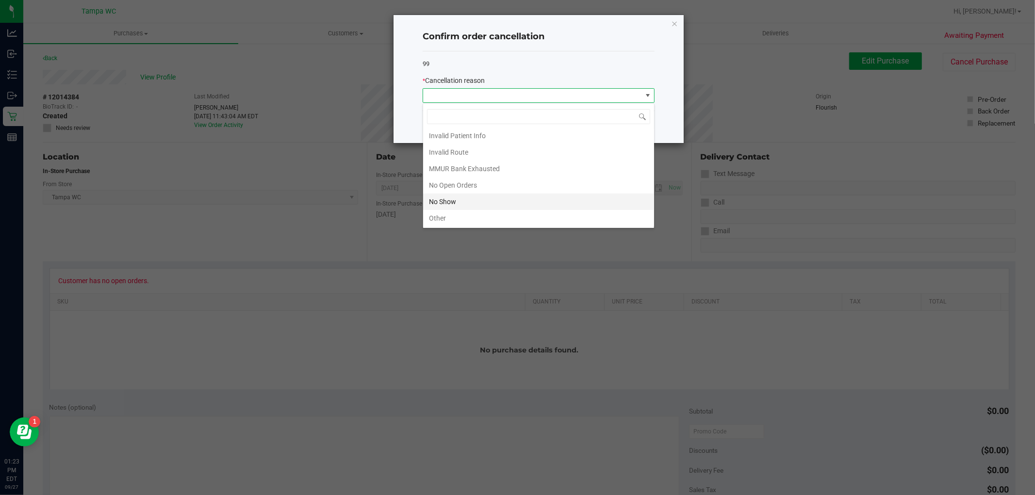
scroll to position [54, 0]
click at [467, 179] on li "No Show" at bounding box center [538, 182] width 231 height 16
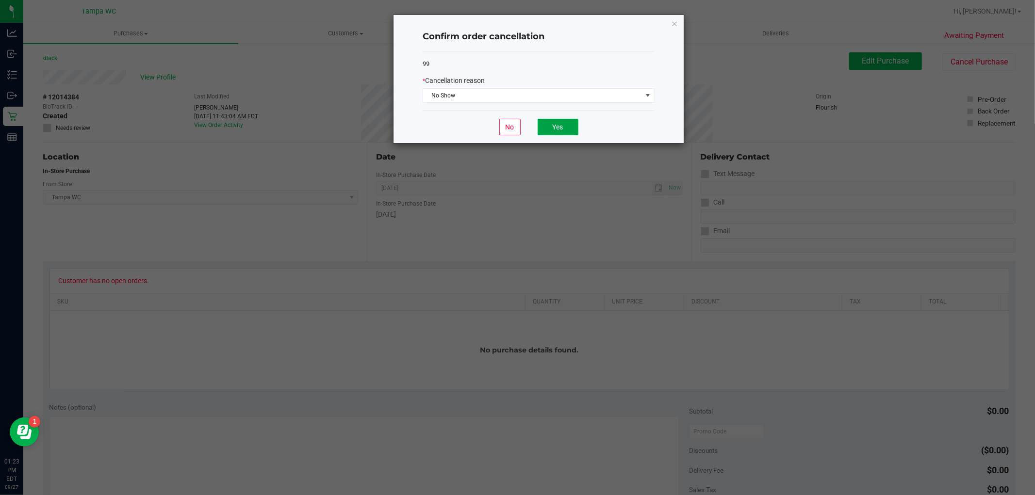
click at [544, 130] on button "Yes" at bounding box center [557, 127] width 41 height 16
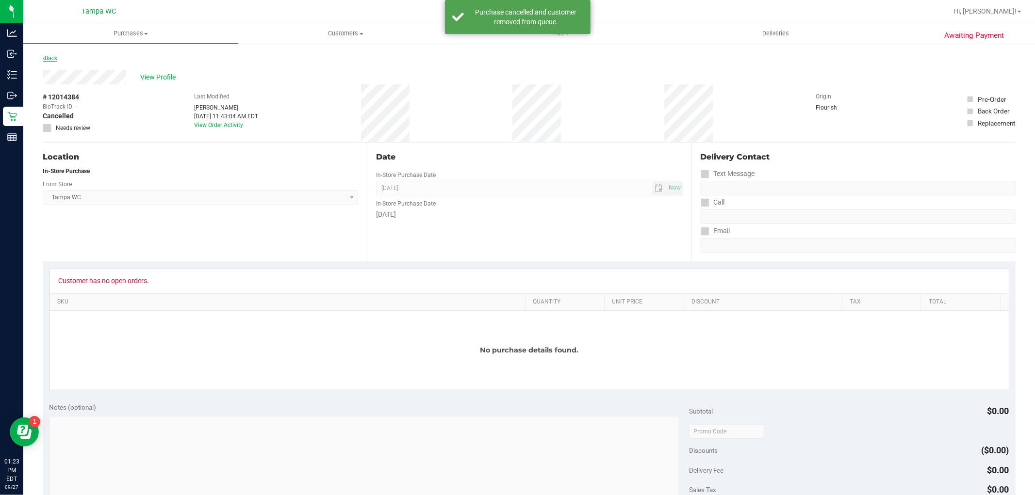
click at [47, 55] on link "Back" at bounding box center [50, 58] width 15 height 7
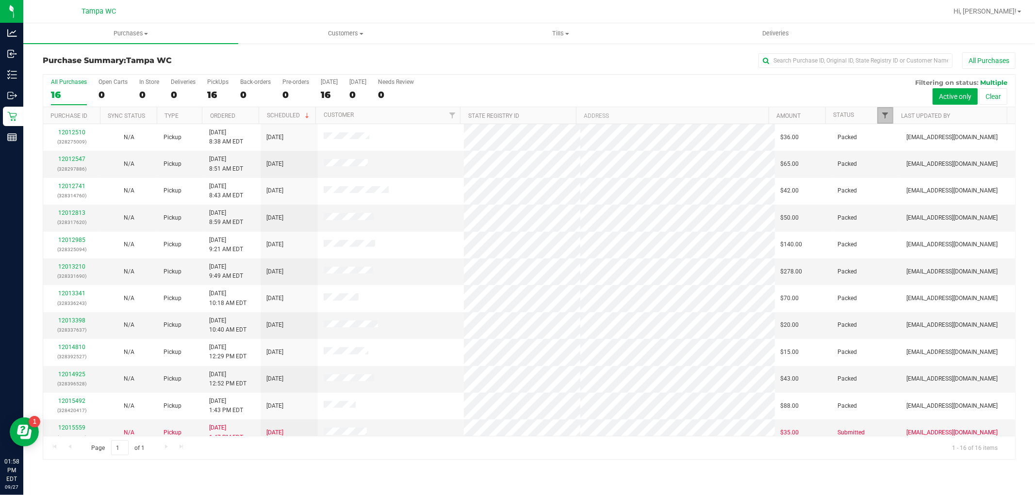
click at [883, 119] on span "Filter" at bounding box center [885, 116] width 8 height 8
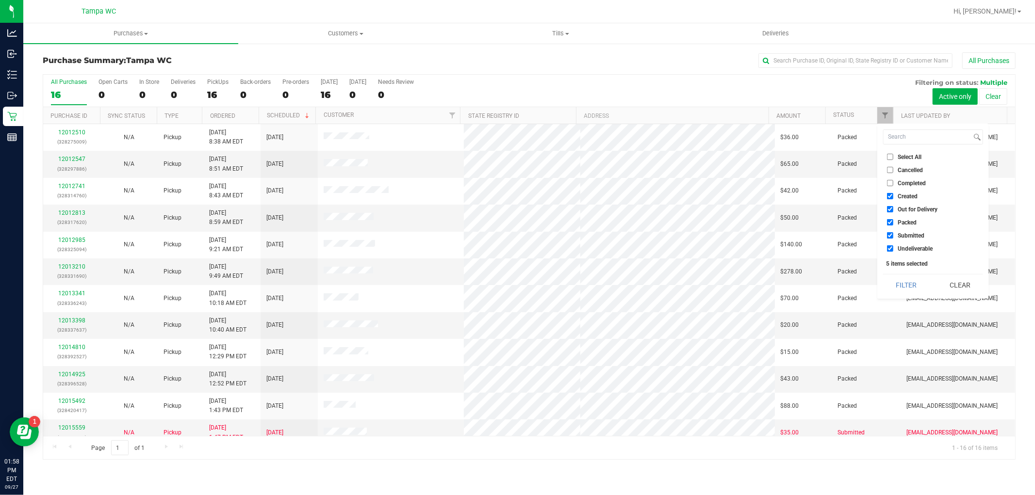
click at [887, 221] on input "Packed" at bounding box center [890, 222] width 6 height 6
checkbox input "false"
click at [904, 290] on button "Filter" at bounding box center [906, 285] width 47 height 21
